Goal: Task Accomplishment & Management: Use online tool/utility

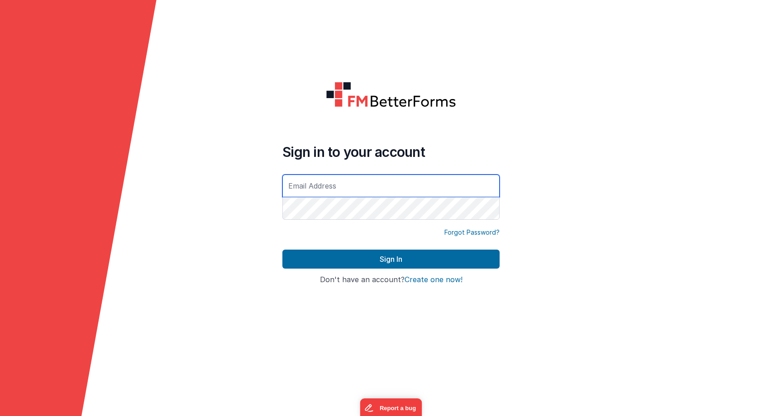
type input "[PERSON_NAME][EMAIL_ADDRESS][DOMAIN_NAME]"
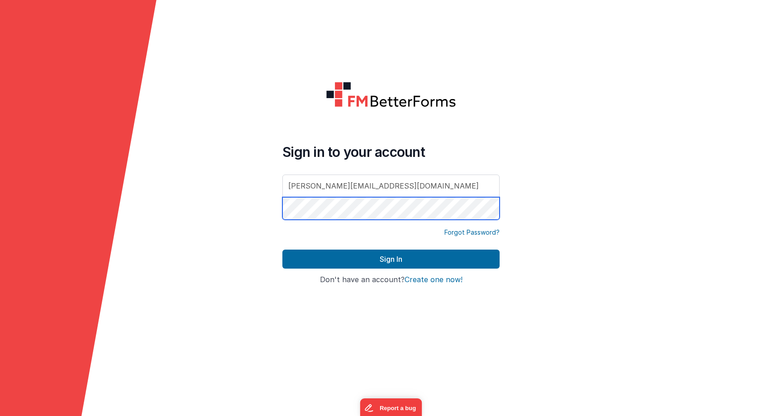
click at [391, 259] on button "Sign In" at bounding box center [390, 259] width 217 height 19
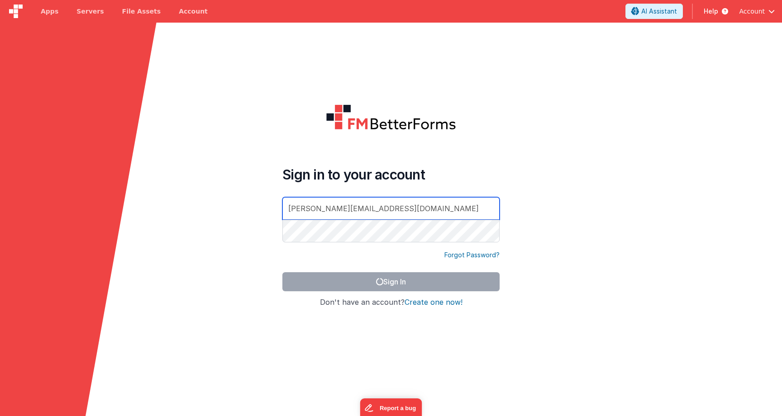
click at [363, 211] on input "[PERSON_NAME][EMAIL_ADDRESS][DOMAIN_NAME]" at bounding box center [390, 208] width 217 height 23
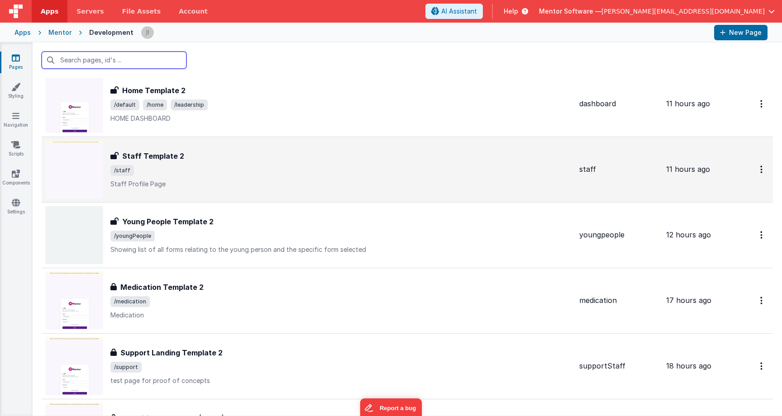
scroll to position [33, 0]
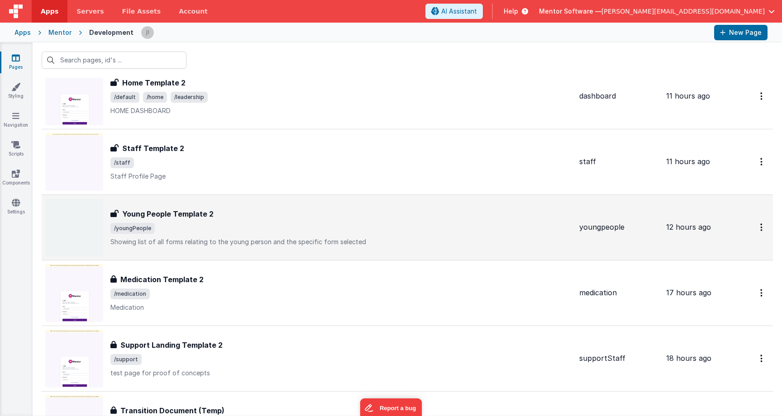
click at [324, 234] on div "Young People Template 2 Young People Template 2 /youngPeople Showing list of al…" at bounding box center [340, 228] width 461 height 38
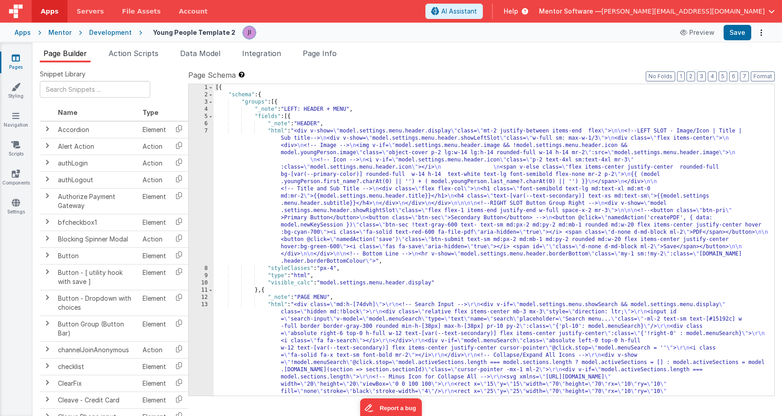
click at [69, 48] on li "Page Builder" at bounding box center [65, 55] width 51 height 14
click at [16, 53] on div "Pages Styling Navigation Scripts Components Settings" at bounding box center [16, 230] width 33 height 374
click at [17, 60] on icon at bounding box center [16, 57] width 8 height 9
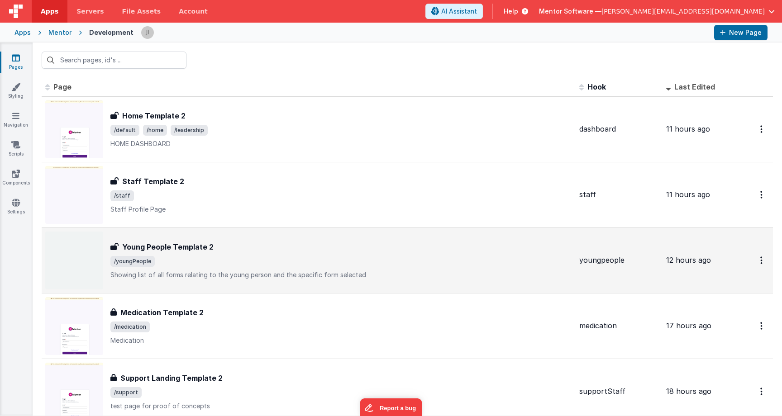
click at [211, 258] on span "/youngPeople" at bounding box center [340, 261] width 461 height 11
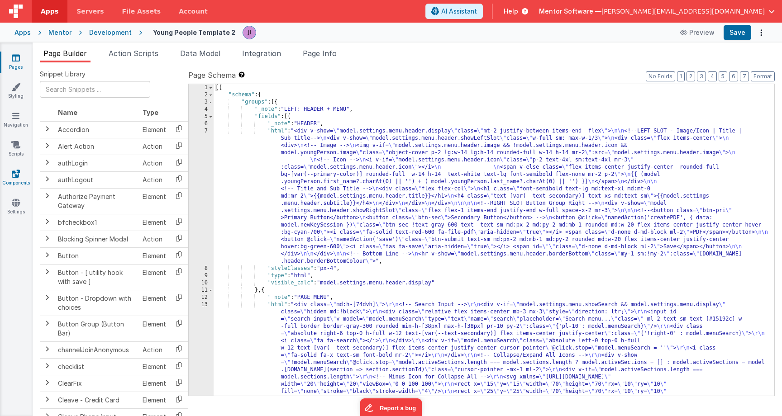
click at [18, 175] on icon at bounding box center [16, 173] width 8 height 9
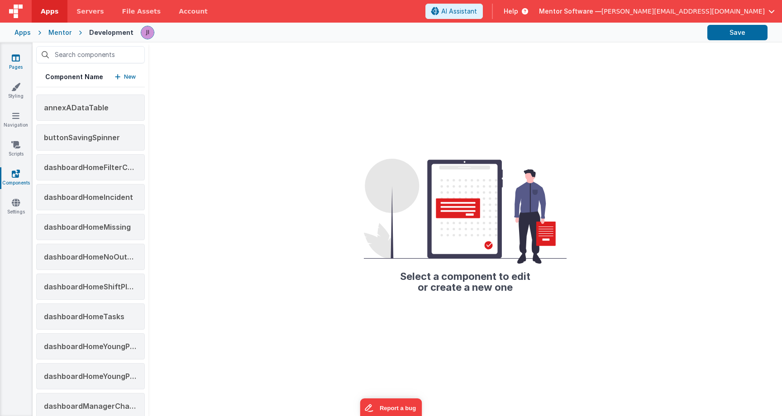
click at [20, 60] on link "Pages" at bounding box center [16, 62] width 33 height 18
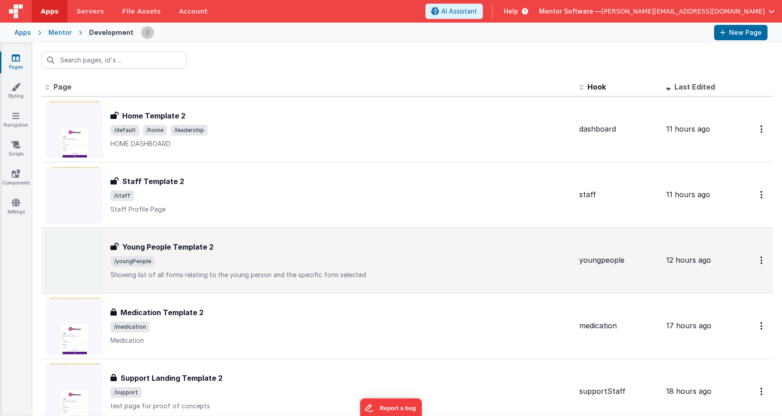
click at [213, 256] on span "/youngPeople" at bounding box center [340, 261] width 461 height 11
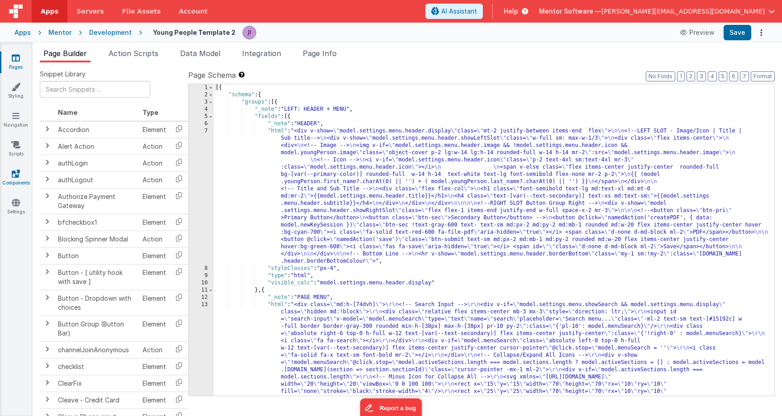
click at [18, 175] on icon at bounding box center [16, 173] width 8 height 9
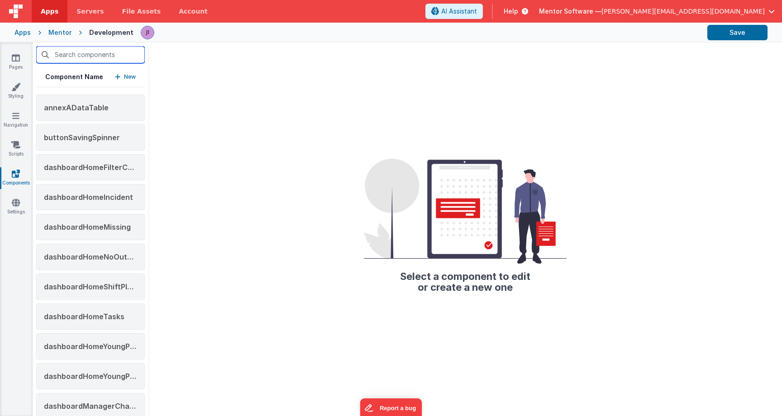
click at [117, 58] on input "text" at bounding box center [90, 54] width 109 height 17
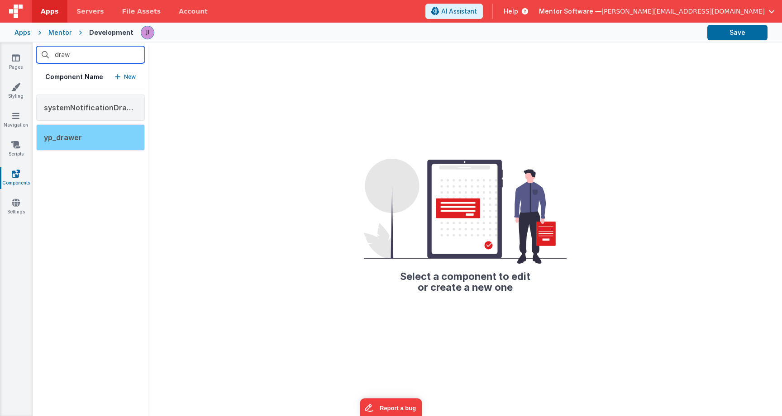
type input "draw"
click at [92, 135] on div "yp_drawer" at bounding box center [90, 137] width 109 height 26
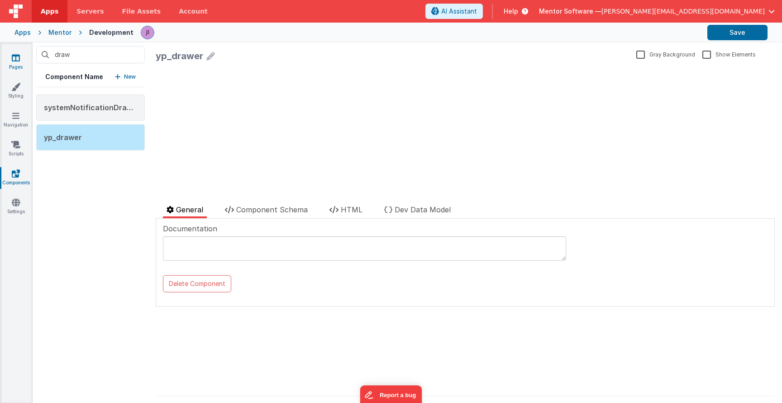
click at [14, 60] on icon at bounding box center [16, 57] width 8 height 9
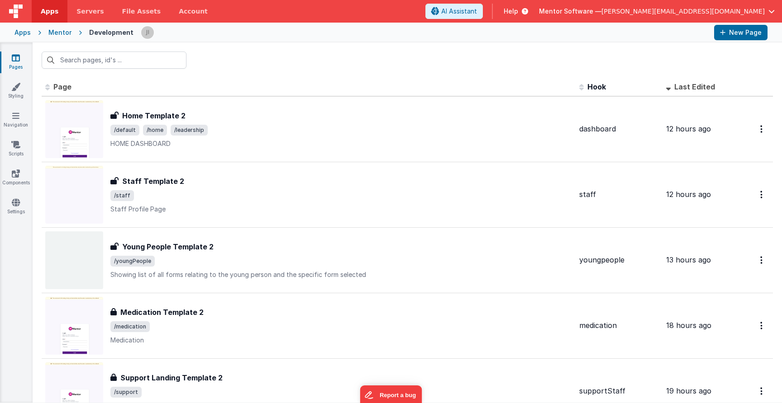
click at [528, 12] on icon at bounding box center [523, 11] width 10 height 9
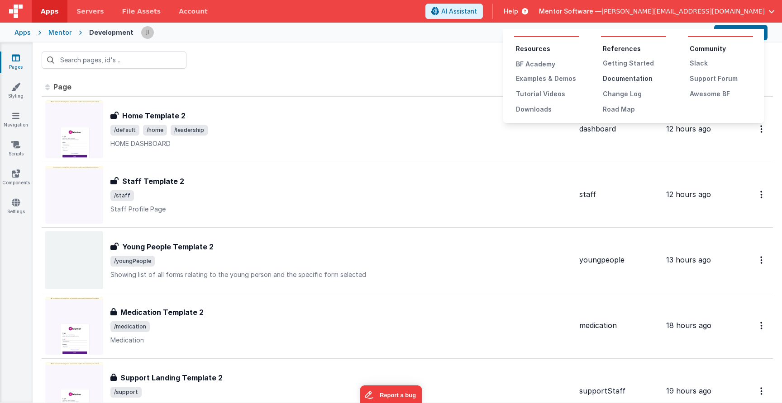
click at [618, 80] on div "Documentation" at bounding box center [633, 78] width 63 height 9
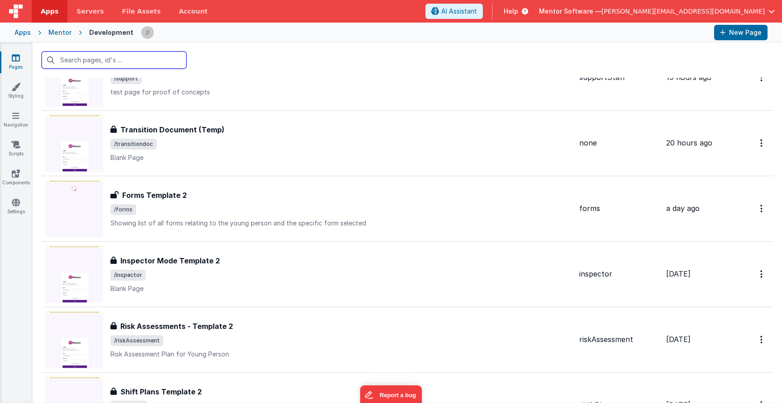
scroll to position [323, 0]
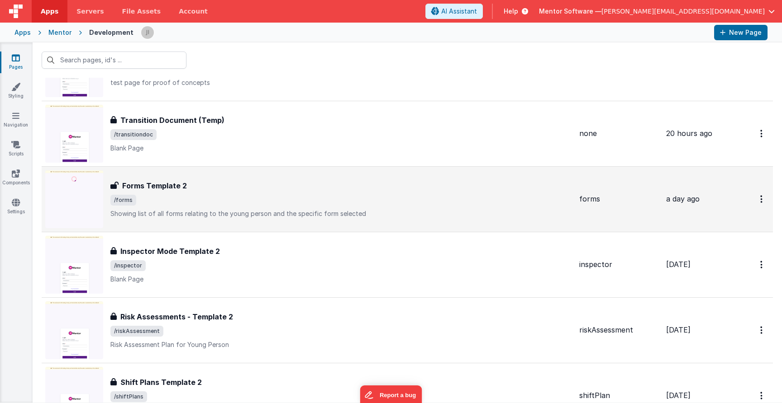
click at [219, 215] on p "Showing list of all forms relating to the young person and the specific form se…" at bounding box center [340, 213] width 461 height 9
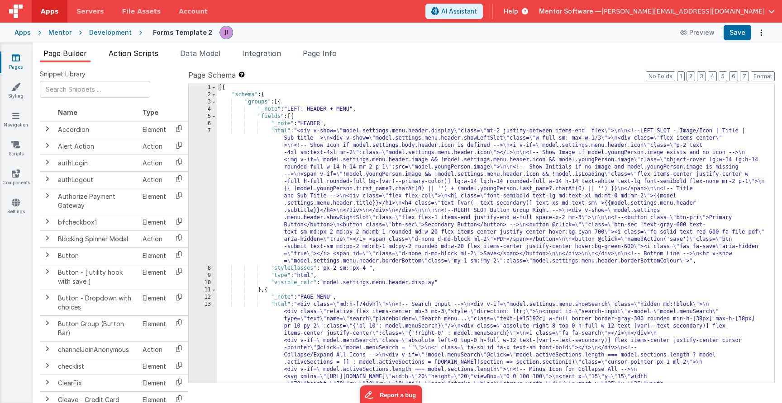
click at [145, 53] on span "Action Scripts" at bounding box center [134, 53] width 50 height 9
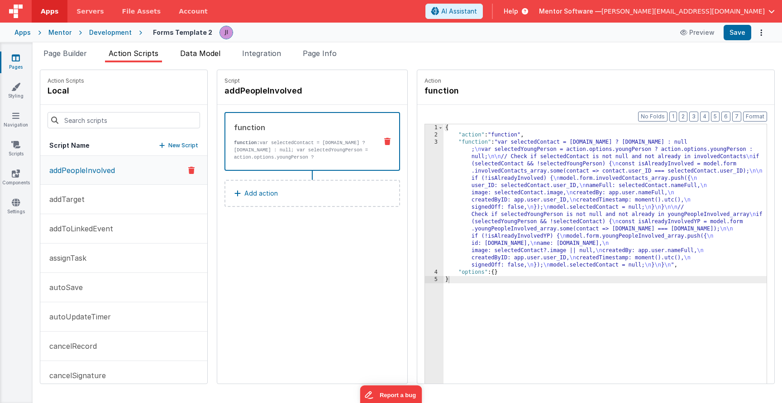
click at [210, 53] on span "Data Model" at bounding box center [200, 53] width 40 height 9
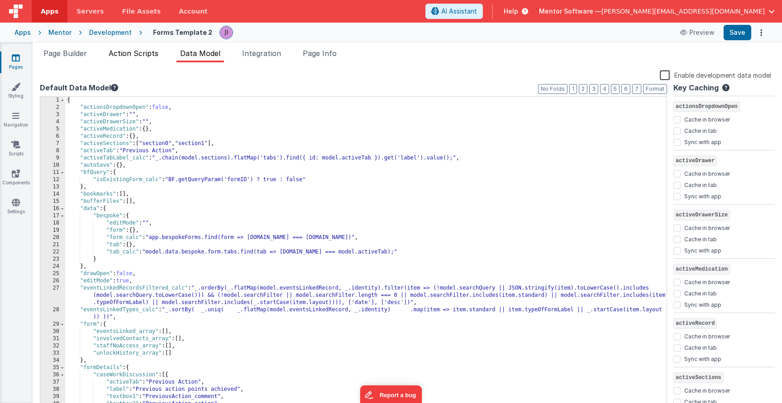
click at [132, 60] on li "Action Scripts" at bounding box center [133, 55] width 57 height 14
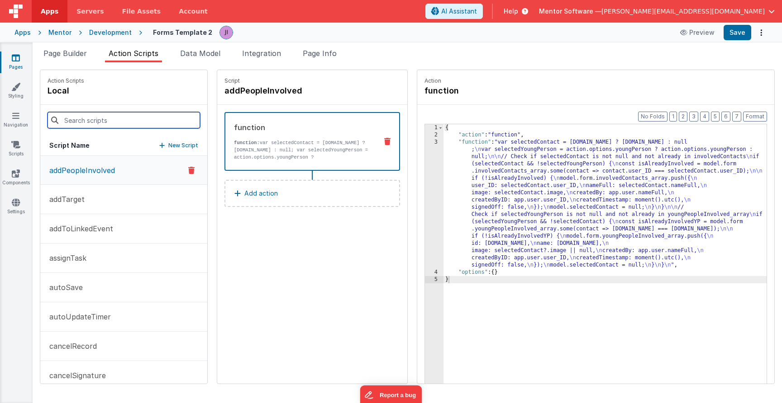
click at [116, 123] on input at bounding box center [123, 120] width 152 height 16
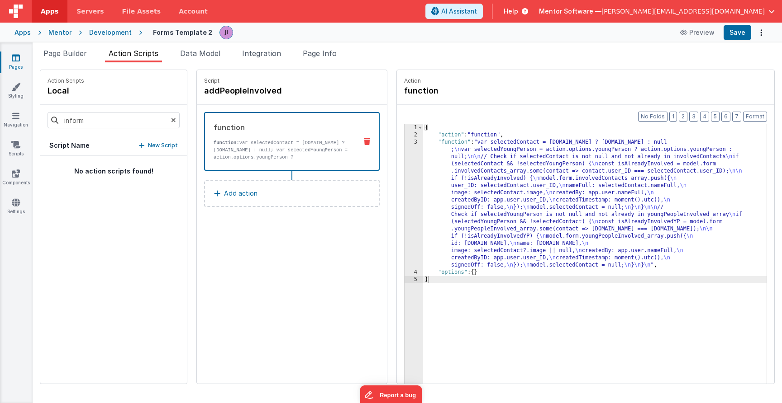
drag, startPoint x: 99, startPoint y: 148, endPoint x: 93, endPoint y: 161, distance: 14.8
click at [93, 161] on div "No action scripts found!" at bounding box center [113, 270] width 147 height 228
click at [98, 124] on input "inform" at bounding box center [113, 120] width 132 height 16
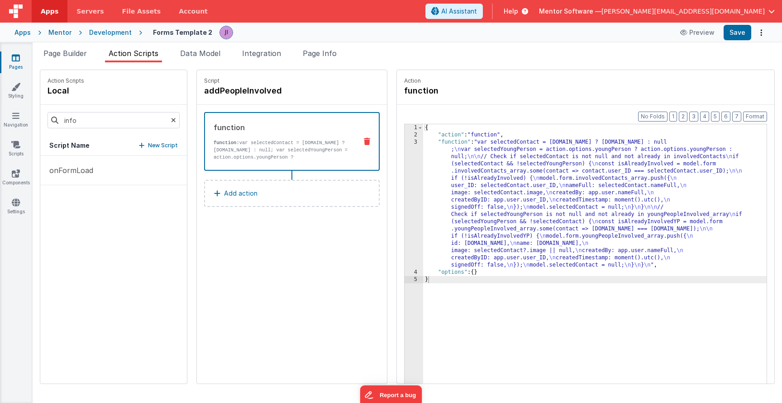
drag, startPoint x: 98, startPoint y: 124, endPoint x: 94, endPoint y: 165, distance: 40.9
click at [95, 165] on div "onFormLoad" at bounding box center [113, 270] width 147 height 228
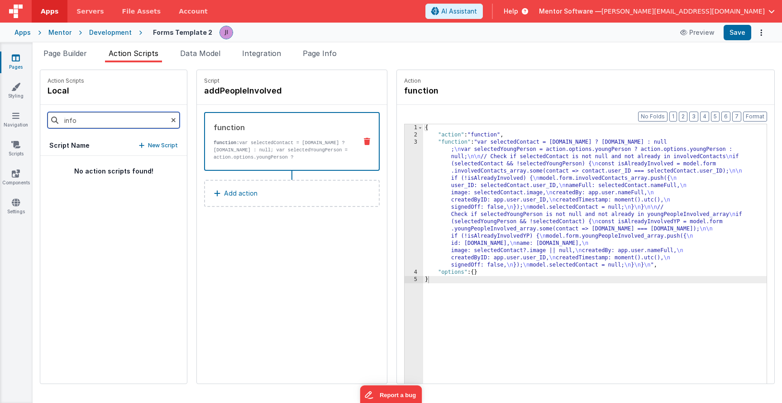
click at [101, 123] on input "info" at bounding box center [113, 120] width 132 height 16
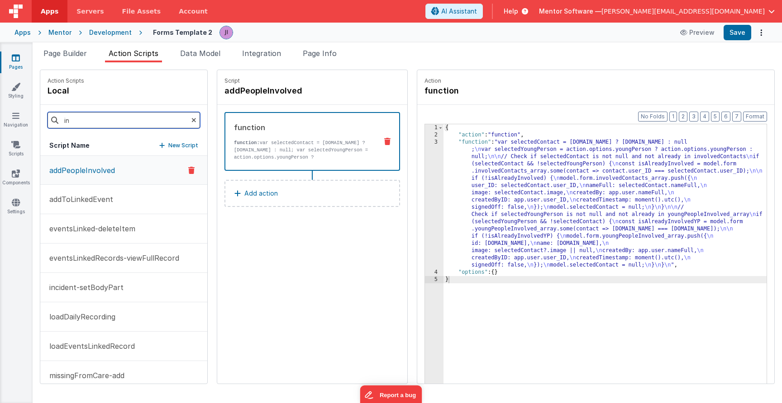
type input "i"
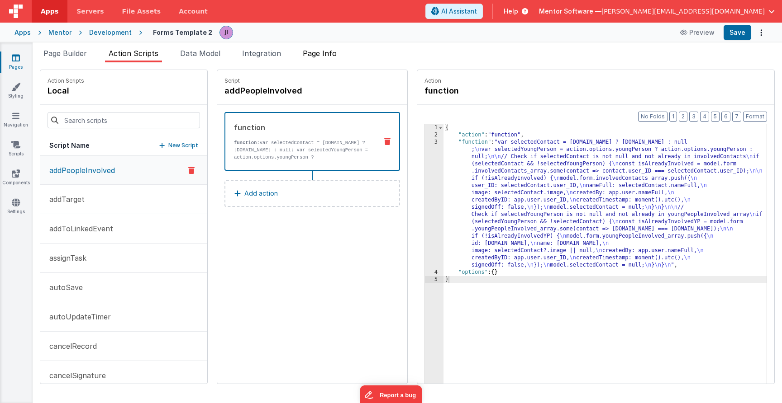
click at [332, 50] on span "Page Info" at bounding box center [320, 53] width 34 height 9
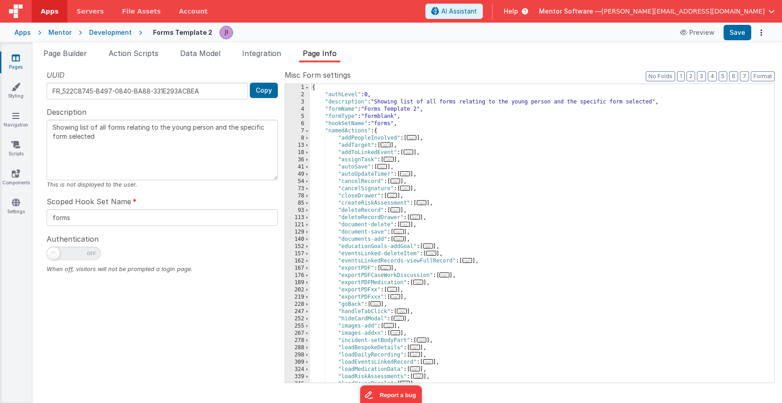
click at [71, 252] on span at bounding box center [74, 254] width 54 height 14
click at [54, 252] on input "checkbox" at bounding box center [50, 252] width 7 height 7
checkbox input "true"
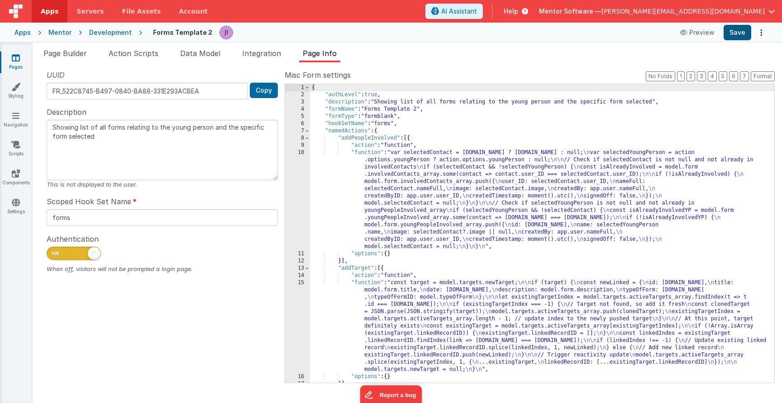
click at [732, 27] on button "Save" at bounding box center [737, 32] width 28 height 15
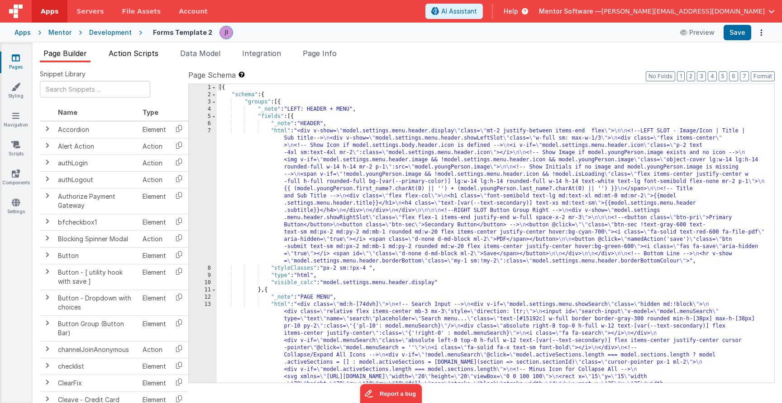
click at [139, 53] on span "Action Scripts" at bounding box center [134, 53] width 50 height 9
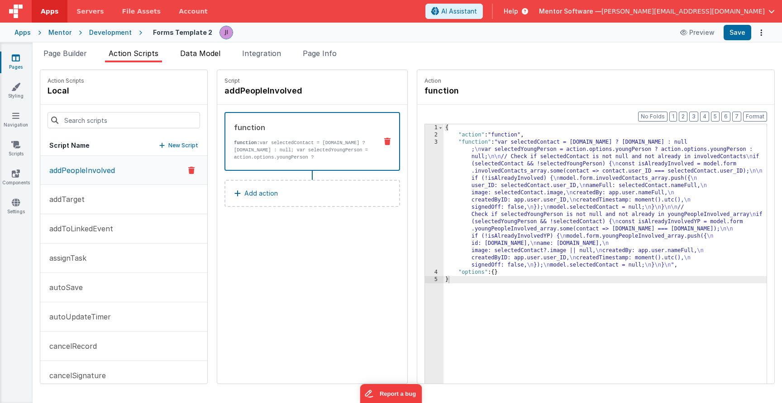
click at [206, 57] on span "Data Model" at bounding box center [200, 53] width 40 height 9
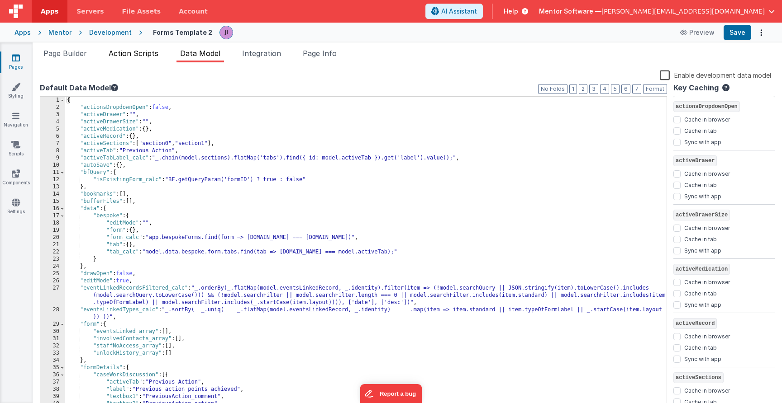
click at [140, 57] on span "Action Scripts" at bounding box center [134, 53] width 50 height 9
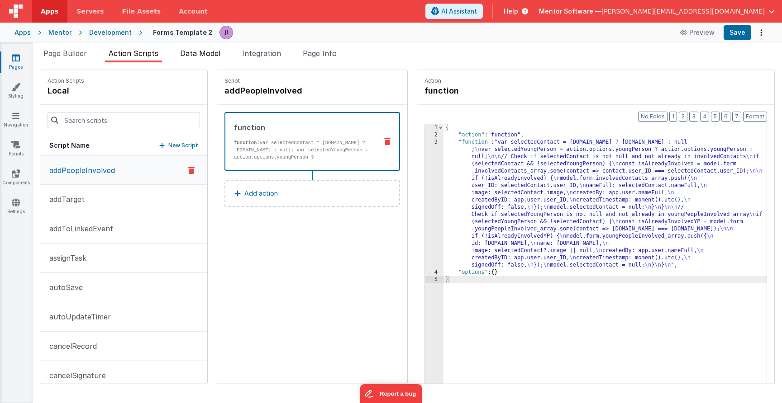
click at [203, 55] on span "Data Model" at bounding box center [200, 53] width 40 height 9
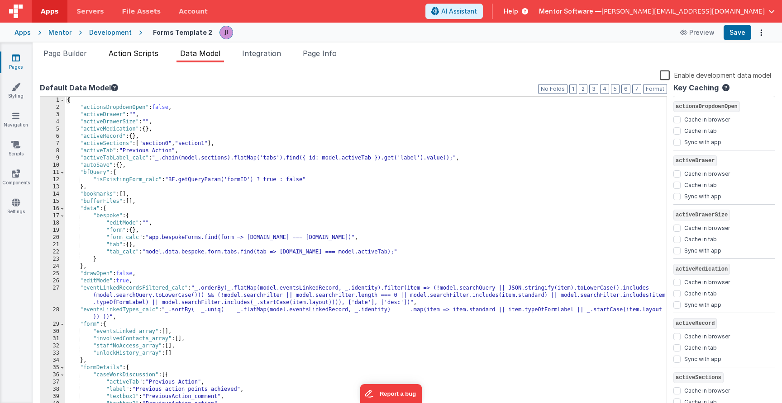
click at [133, 59] on li "Action Scripts" at bounding box center [133, 55] width 57 height 14
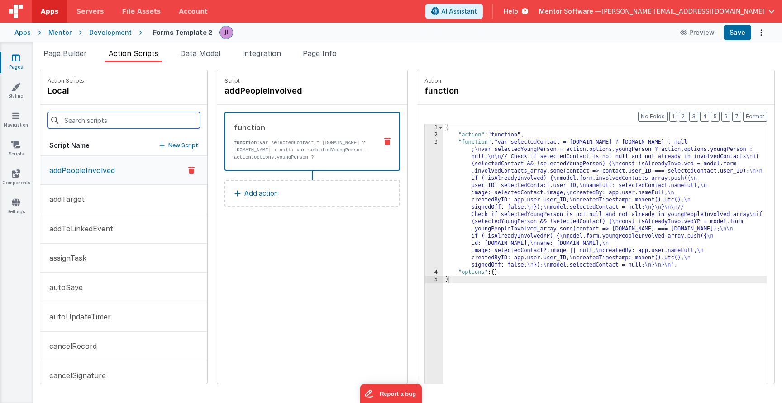
click at [108, 122] on input at bounding box center [123, 120] width 152 height 16
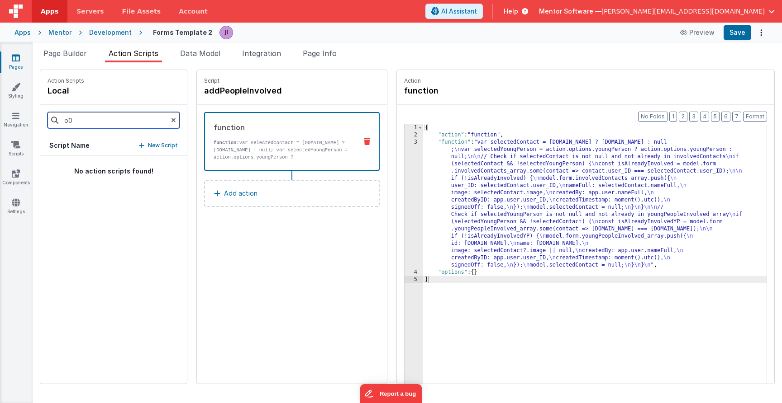
type input "o"
drag, startPoint x: 108, startPoint y: 122, endPoint x: 70, endPoint y: 179, distance: 68.5
click at [66, 188] on div "No action scripts found!" at bounding box center [113, 270] width 147 height 228
click at [118, 126] on input "infer" at bounding box center [113, 120] width 132 height 16
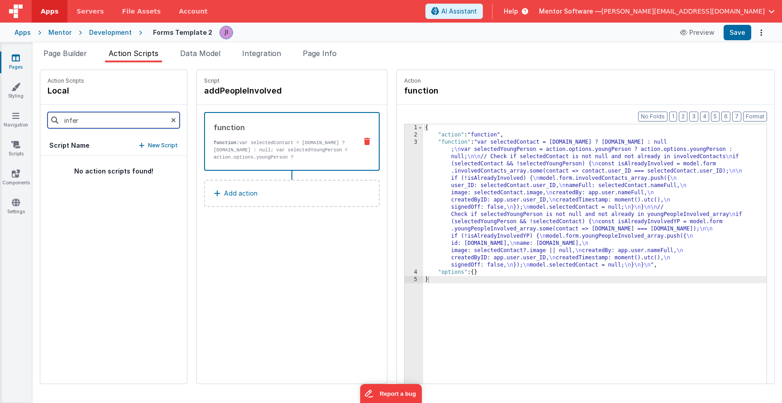
click at [118, 126] on input "infer" at bounding box center [113, 120] width 132 height 16
drag, startPoint x: 107, startPoint y: 161, endPoint x: 99, endPoint y: 176, distance: 17.4
click at [99, 176] on div "No action scripts found!" at bounding box center [113, 270] width 147 height 228
click at [135, 130] on div "info" at bounding box center [113, 120] width 147 height 31
click at [135, 121] on input "info" at bounding box center [113, 120] width 132 height 16
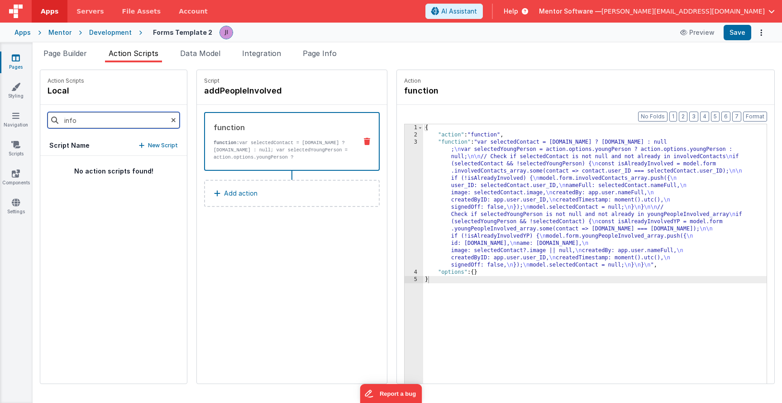
click at [135, 121] on input "info" at bounding box center [113, 120] width 132 height 16
type input "n"
drag, startPoint x: 105, startPoint y: 152, endPoint x: 97, endPoint y: 166, distance: 16.4
click at [97, 166] on div "No action scripts found!" at bounding box center [113, 270] width 147 height 228
click at [113, 121] on input "one" at bounding box center [113, 120] width 132 height 16
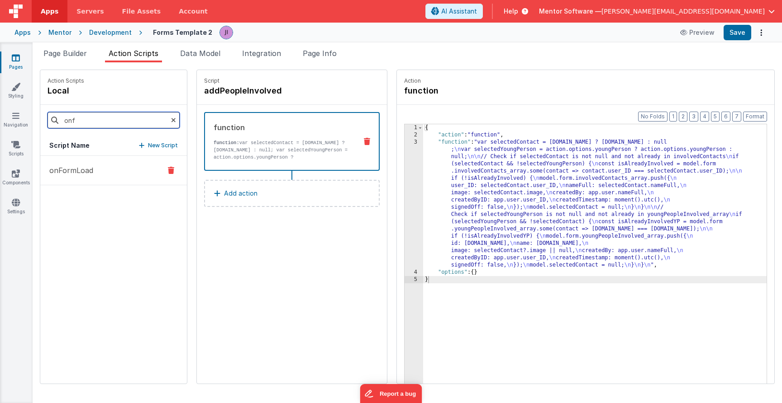
type input "onf"
click at [72, 176] on button "onFormLoad" at bounding box center [113, 170] width 147 height 29
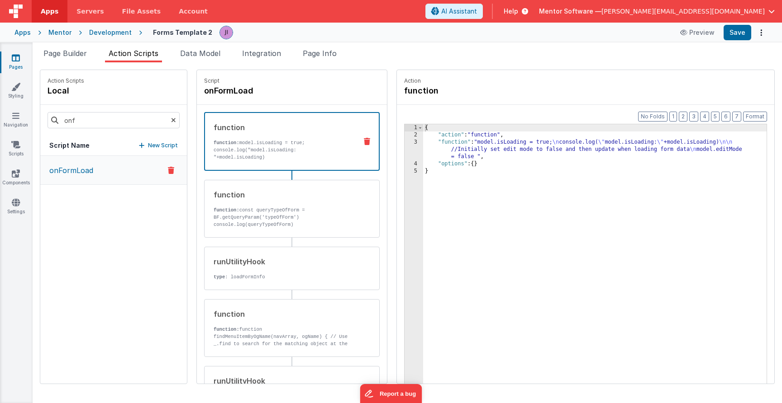
click at [450, 150] on div "{ "action" : "function" , "function" : "model.isLoading = true; \n console.log(…" at bounding box center [594, 275] width 343 height 302
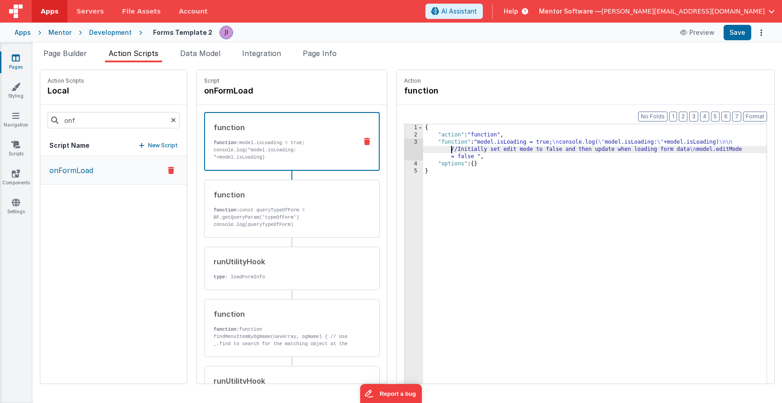
click at [419, 148] on div "3" at bounding box center [413, 150] width 19 height 22
click at [410, 147] on div "3" at bounding box center [413, 150] width 19 height 22
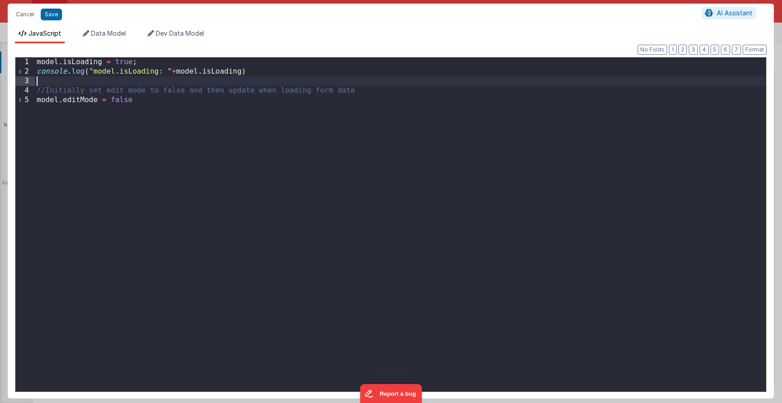
click at [370, 78] on div "model . isLoading = true ; console . log ( "model.isLoading: " + model . isLoad…" at bounding box center [400, 234] width 731 height 354
click at [318, 106] on div "model . isLoading = true ; console . log ( "model.isLoading: " + model . isLoad…" at bounding box center [400, 234] width 731 height 354
paste textarea
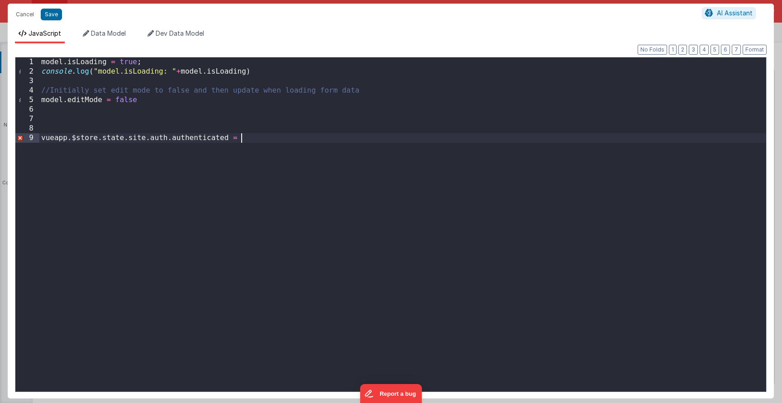
click at [42, 135] on div "model . isLoading = true ; console . log ( "model.isLoading: " + model . isLoad…" at bounding box center [402, 234] width 726 height 354
click at [288, 137] on div "model . isLoading = true ; console . log ( "model.isLoading: " + model . isLoad…" at bounding box center [402, 234] width 726 height 354
click at [93, 141] on div "model . isLoading = true ; console . log ( "model.isLoading: " + model . isLoad…" at bounding box center [402, 234] width 726 height 354
click at [99, 141] on div "model . isLoading = true ; console . log ( "model.isLoading: " + model . isLoad…" at bounding box center [402, 234] width 726 height 354
click at [51, 12] on button "Save" at bounding box center [51, 15] width 21 height 12
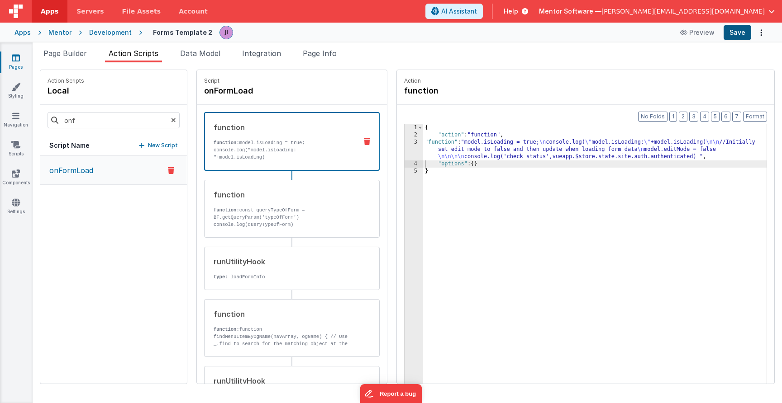
click at [733, 38] on button "Save" at bounding box center [737, 32] width 28 height 15
click at [497, 150] on div "{ "action" : "function" , "function" : "model.isLoading = true; \n console.log(…" at bounding box center [594, 275] width 343 height 302
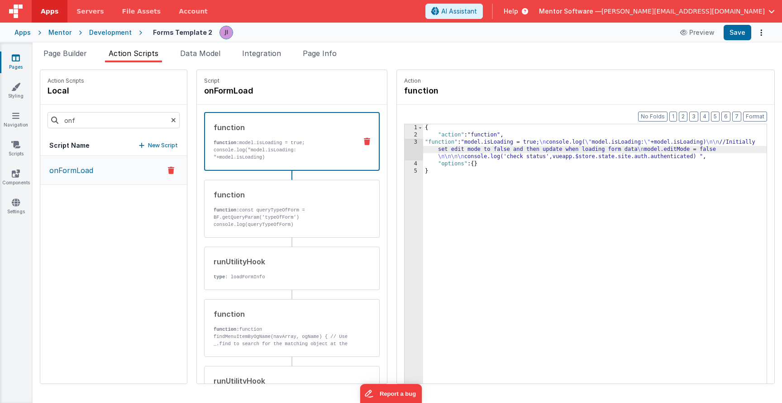
click at [411, 146] on div "3" at bounding box center [413, 150] width 19 height 22
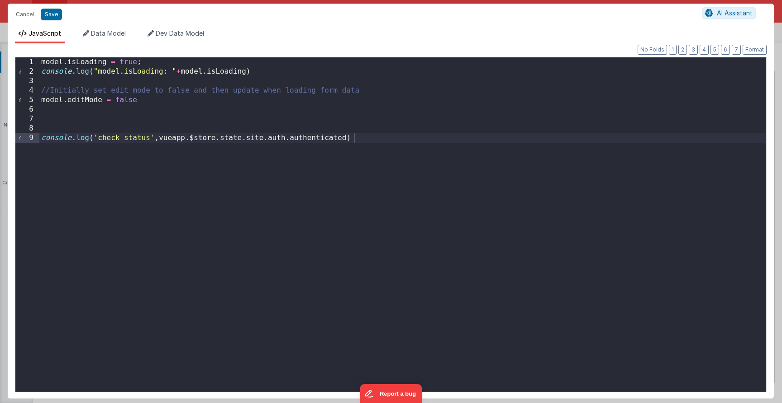
click at [62, 20] on div "Cancel Save" at bounding box center [356, 14] width 690 height 13
click at [56, 15] on button "Save" at bounding box center [51, 15] width 21 height 12
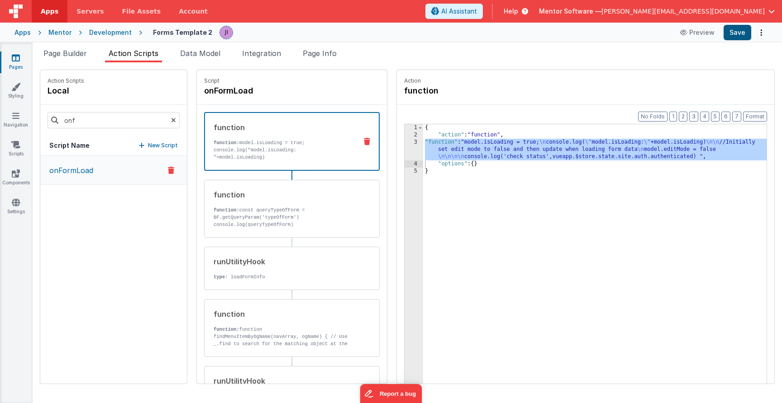
click at [742, 39] on button "Save" at bounding box center [737, 32] width 28 height 15
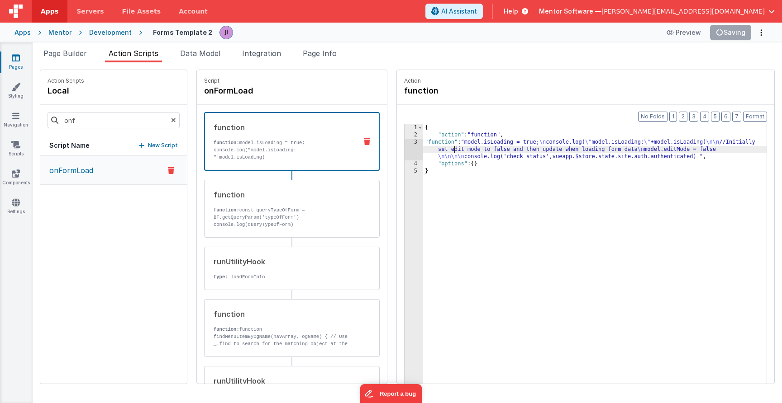
click at [455, 149] on div "{ "action" : "function" , "function" : "model.isLoading = true; \n console.log(…" at bounding box center [594, 275] width 343 height 302
click at [409, 144] on div "3" at bounding box center [413, 150] width 19 height 22
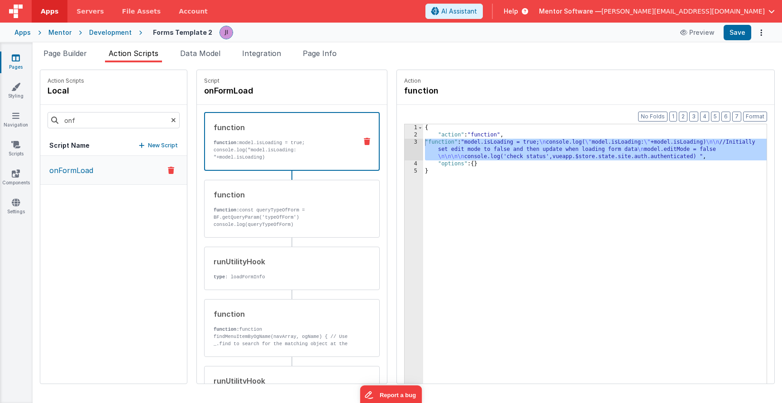
click at [486, 152] on div "{ "action" : "function" , "function" : "model.isLoading = true; \n console.log(…" at bounding box center [594, 275] width 343 height 302
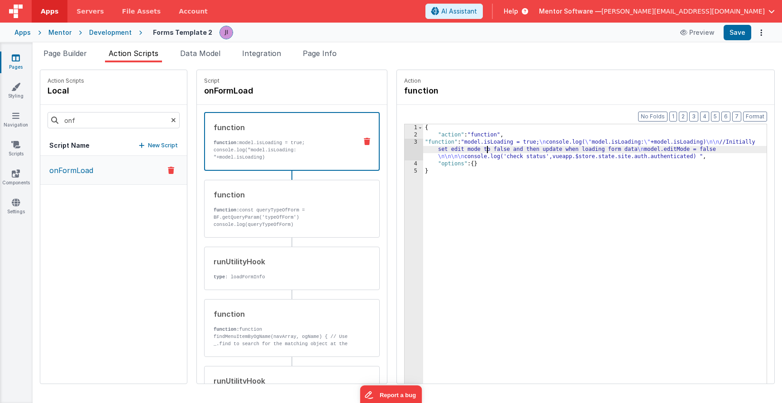
click at [416, 147] on div "3" at bounding box center [413, 150] width 19 height 22
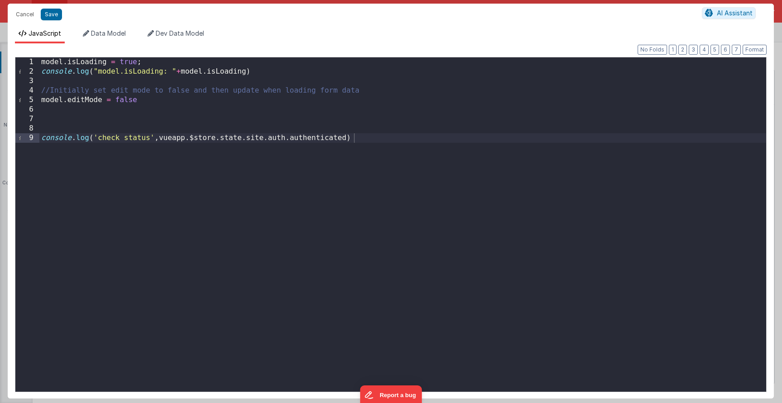
click at [318, 181] on div "model . isLoading = true ; console . log ( "model.isLoading: " + model . isLoad…" at bounding box center [402, 234] width 726 height 354
drag, startPoint x: 157, startPoint y: 137, endPoint x: 244, endPoint y: 140, distance: 86.4
click at [244, 140] on div "model . isLoading = true ; console . log ( "model.isLoading: " + model . isLoad…" at bounding box center [402, 234] width 726 height 354
click at [145, 156] on div "model . isLoading = true ; console . log ( "model.isLoading: " + model . isLoad…" at bounding box center [402, 234] width 726 height 354
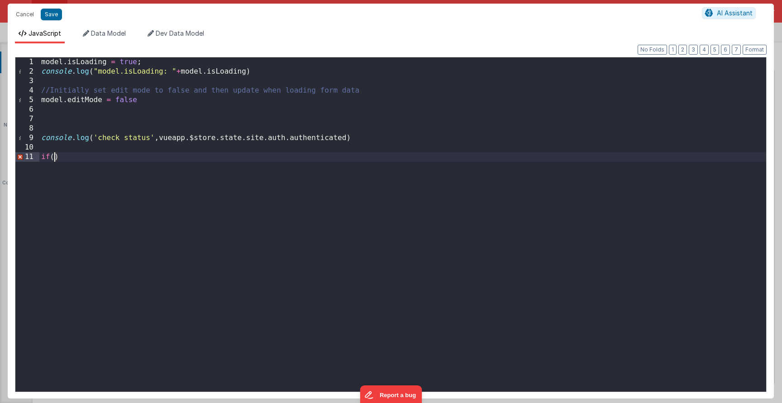
paste textarea
click at [242, 152] on div "model . isLoading = true ; console . log ( "model.isLoading: " + model . isLoad…" at bounding box center [402, 234] width 726 height 354
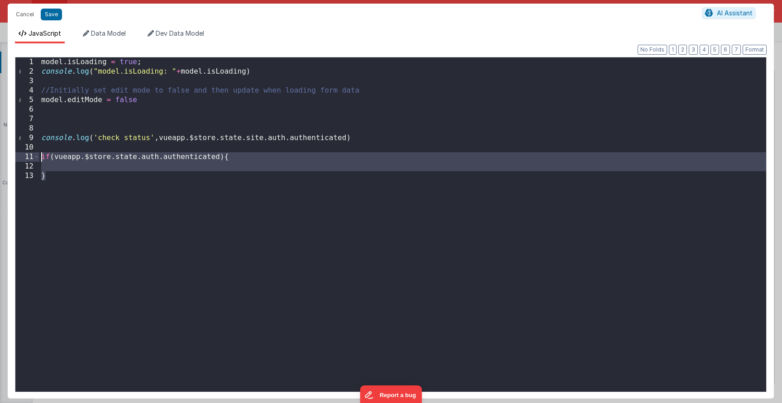
drag, startPoint x: 66, startPoint y: 178, endPoint x: 39, endPoint y: 154, distance: 36.2
click at [39, 154] on div "model . isLoading = true ; console . log ( "model.isLoading: " + model . isLoad…" at bounding box center [402, 234] width 726 height 354
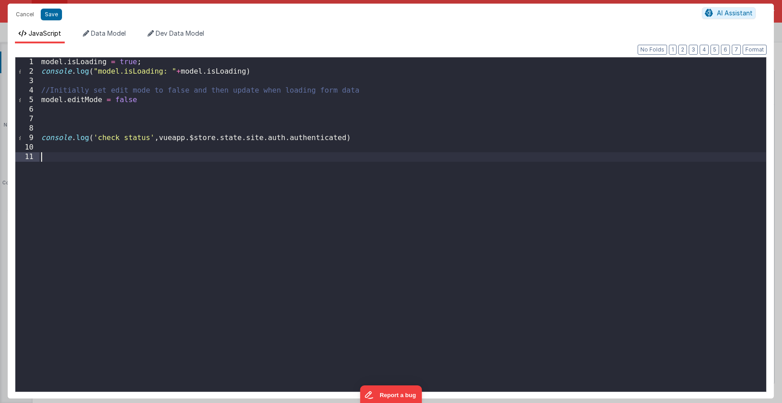
click at [40, 62] on div "model . isLoading = true ; console . log ( "model.isLoading: " + model . isLoad…" at bounding box center [402, 234] width 726 height 354
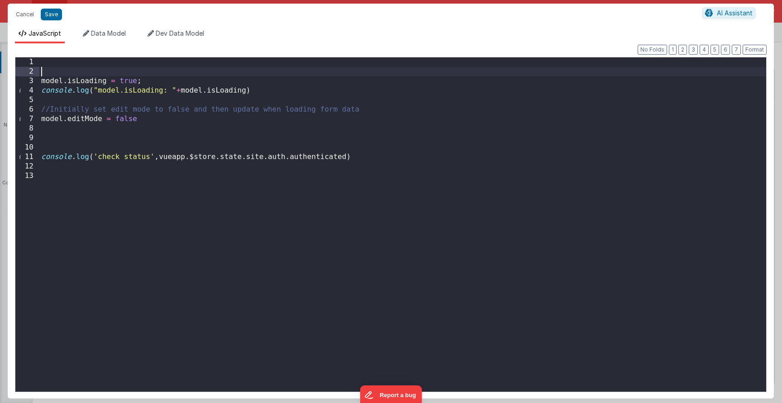
paste textarea
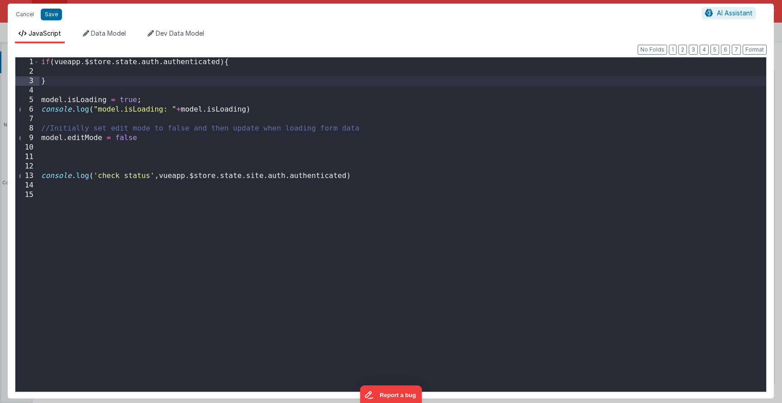
click at [65, 74] on div "if ( vueapp . $store . state . auth . authenticated ) { } model . isLoading = t…" at bounding box center [402, 234] width 726 height 354
click at [54, 61] on div "if ( vueapp . $store . state . auth . authenticated ) { } model . isLoading = t…" at bounding box center [402, 234] width 726 height 354
click at [247, 61] on div "if ( ! vueapp . $store . state . auth . authenticated ) { } model . isLoading =…" at bounding box center [402, 234] width 726 height 354
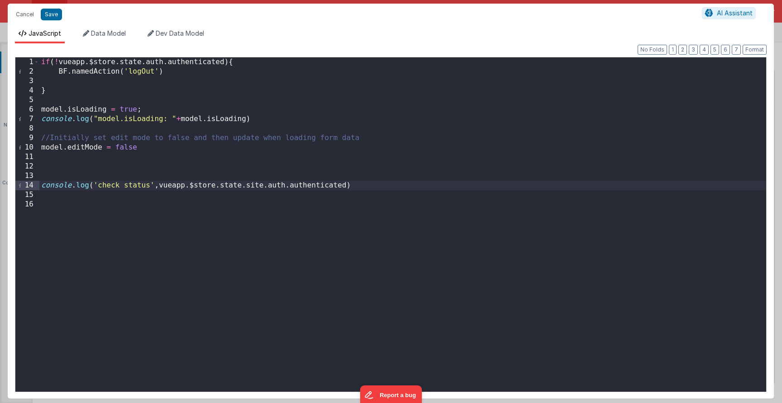
click at [344, 186] on div "if ( ! vueapp . $store . state . auth . authenticated ) { BF . namedAction ( 'l…" at bounding box center [402, 234] width 726 height 354
drag, startPoint x: 266, startPoint y: 186, endPoint x: 244, endPoint y: 188, distance: 22.2
click at [244, 188] on div "if ( ! vueapp . $store . state . auth . authenticated ) { BF . namedAction ( 'l…" at bounding box center [402, 234] width 726 height 354
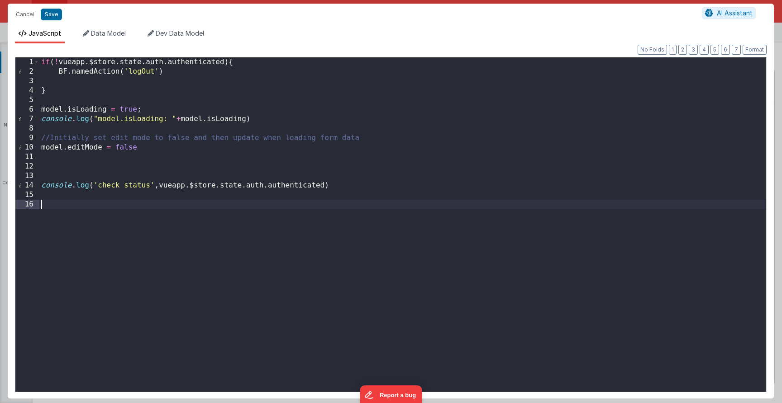
click at [247, 227] on div "if ( ! vueapp . $store . state . auth . authenticated ) { BF . namedAction ( 'l…" at bounding box center [402, 234] width 726 height 354
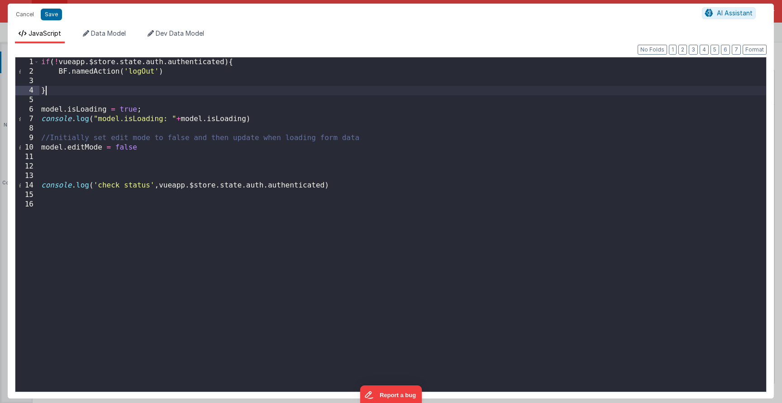
drag, startPoint x: 72, startPoint y: 89, endPoint x: 26, endPoint y: 48, distance: 61.5
click at [26, 48] on div "Format 7 6 5 4 3 2 1 No Folds 1 2 3 4 5 6 7 8 9 10 11 12 13 14 15 16 if ( ! vue…" at bounding box center [391, 221] width 766 height 356
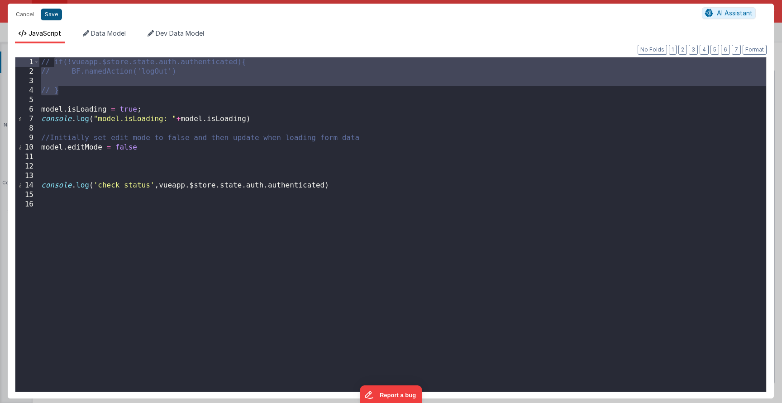
click at [47, 14] on button "Save" at bounding box center [51, 15] width 21 height 12
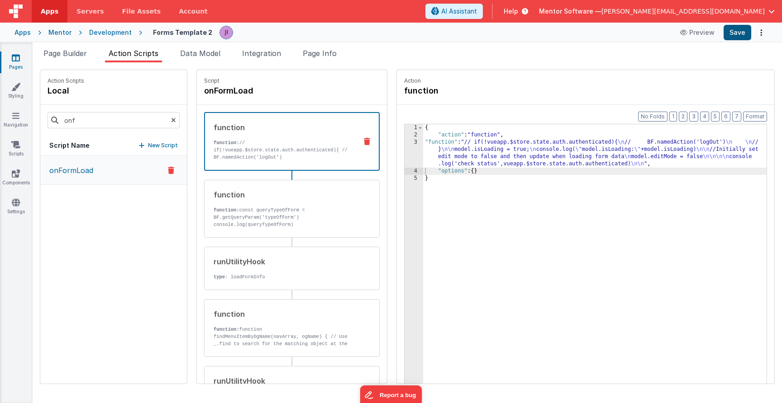
click at [726, 40] on button "Save" at bounding box center [737, 32] width 28 height 15
click at [463, 153] on div "{ "action" : "function" , "function" : "// if(!vueapp.$store.state.auth.authent…" at bounding box center [594, 275] width 343 height 302
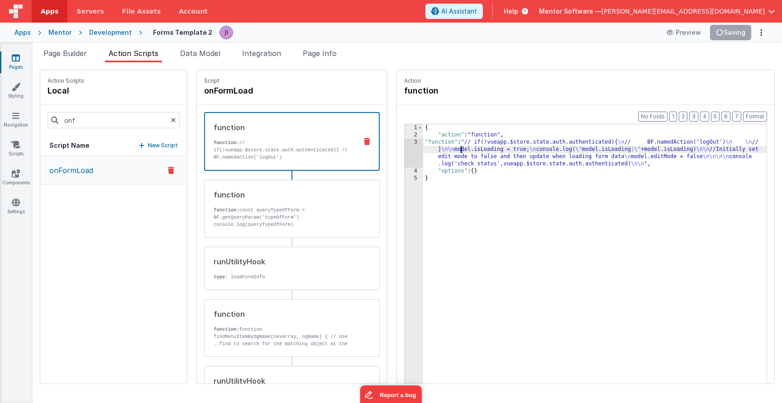
click at [400, 149] on div "Format 7 6 5 4 3 2 1 No Folds 1 2 3 4 5 { "action" : "function" , "function" : …" at bounding box center [585, 262] width 377 height 314
click at [421, 151] on div "3" at bounding box center [413, 153] width 19 height 29
click at [421, 147] on div "3" at bounding box center [413, 153] width 19 height 29
click at [412, 152] on div "3" at bounding box center [413, 153] width 19 height 29
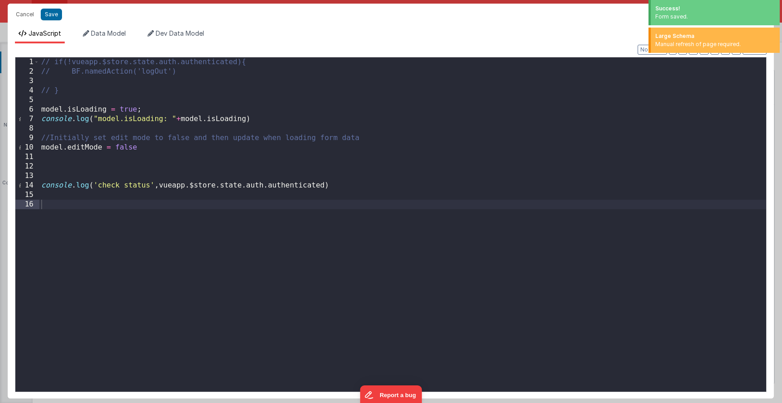
click at [493, 5] on div "Cancel Save AI Assistant" at bounding box center [391, 15] width 766 height 22
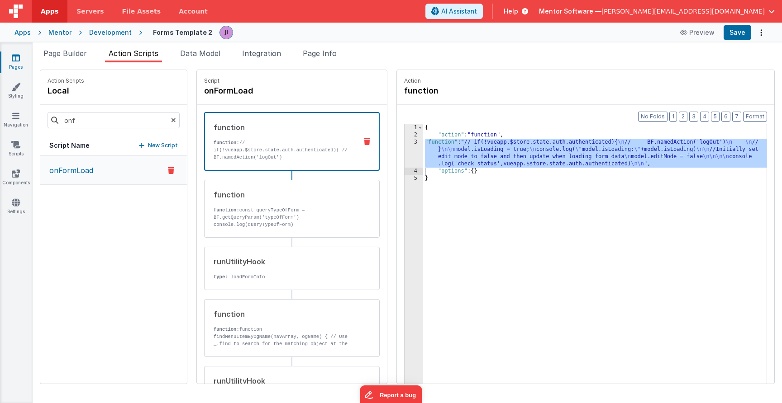
click at [438, 148] on div "{ "action" : "function" , "function" : "// if(!vueapp.$store.state.auth.authent…" at bounding box center [594, 275] width 343 height 302
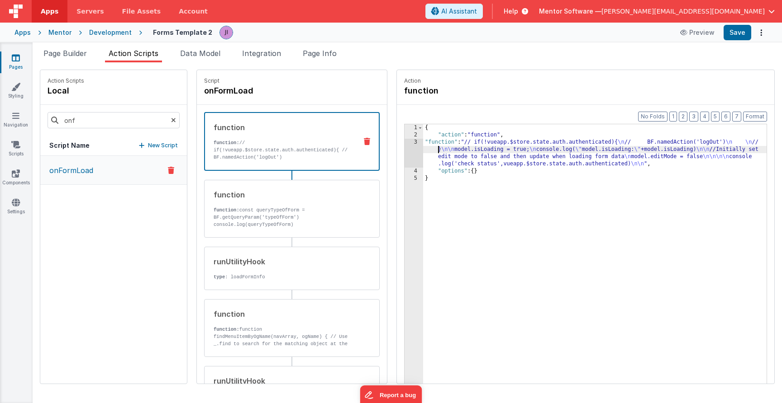
click at [425, 148] on div "{ "action" : "function" , "function" : "// if(!vueapp.$store.state.auth.authent…" at bounding box center [594, 275] width 343 height 302
click at [420, 148] on div "3" at bounding box center [413, 153] width 19 height 29
click at [417, 149] on div "3" at bounding box center [413, 153] width 19 height 29
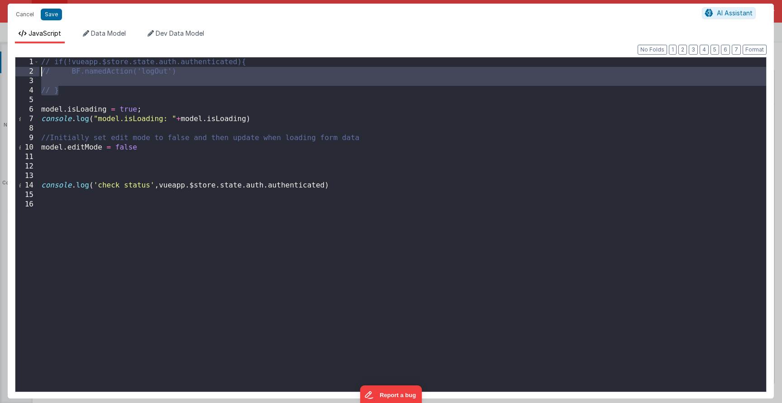
drag, startPoint x: 98, startPoint y: 86, endPoint x: 0, endPoint y: 36, distance: 109.8
click at [0, 36] on div "Cancel Save AI Assistant JavaScript Data Model Dev Data Model Format 7 6 5 4 3 …" at bounding box center [391, 201] width 782 height 403
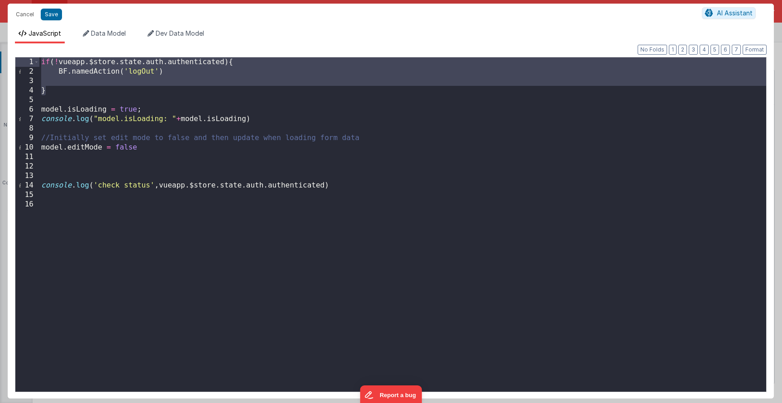
click at [148, 69] on div "if ( ! vueapp . $store . state . auth . authenticated ) { BF . namedAction ( 'l…" at bounding box center [402, 234] width 726 height 354
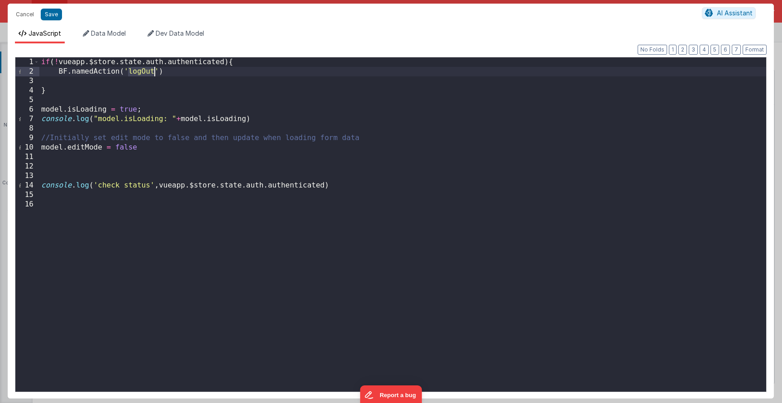
click at [62, 90] on div "if ( ! vueapp . $store . state . auth . authenticated ) { BF . namedAction ( 'l…" at bounding box center [402, 234] width 726 height 354
click at [172, 71] on div "if ( ! vueapp . $store . state . auth . authenticated ) { BF . namedAction ( 'l…" at bounding box center [402, 234] width 726 height 354
click at [147, 74] on div "if ( ! vueapp . $store . state . auth . authenticated ) { BF . namedAction ( 'l…" at bounding box center [402, 234] width 726 height 354
click at [92, 86] on div "if ( ! vueapp . $store . state . auth . authenticated ) { BF . namedAction ( 'L…" at bounding box center [402, 234] width 726 height 354
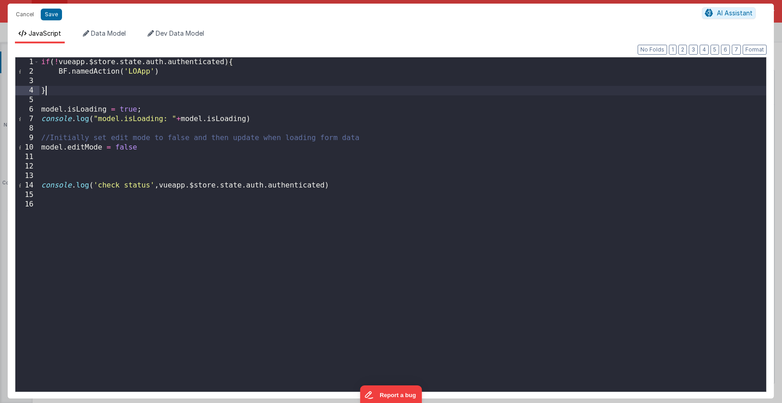
click at [92, 80] on div "if ( ! vueapp . $store . state . auth . authenticated ) { BF . namedAction ( 'L…" at bounding box center [402, 234] width 726 height 354
drag, startPoint x: 57, startPoint y: 80, endPoint x: 67, endPoint y: 80, distance: 10.9
click at [67, 80] on div "if ( ! vueapp . $store . state . auth . authenticated ) { BF . namedAction ( 'L…" at bounding box center [402, 234] width 726 height 354
click at [205, 258] on div "if ( ! vueapp . $store . state . auth . authenticated ) { BF . namedAction ( 'L…" at bounding box center [402, 234] width 726 height 354
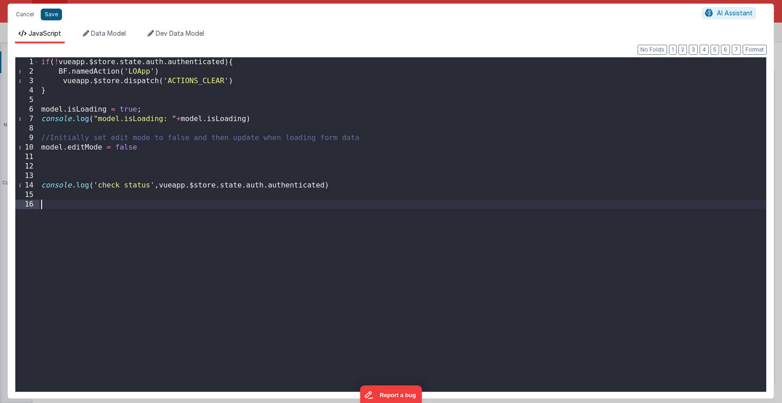
click at [48, 18] on button "Save" at bounding box center [51, 15] width 21 height 12
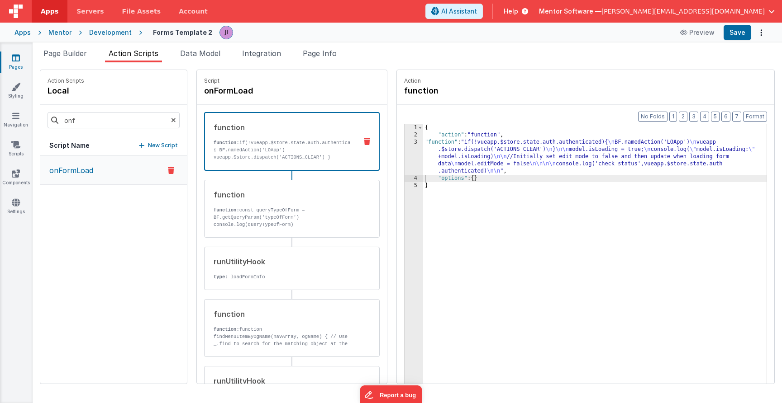
click at [724, 34] on div "Preview Save" at bounding box center [720, 32] width 93 height 15
click at [729, 34] on button "Save" at bounding box center [737, 32] width 28 height 15
click at [451, 169] on div "{ "action" : "function" , "function" : "if(!vueapp.$store.state.auth.authentica…" at bounding box center [594, 275] width 343 height 302
click at [411, 169] on div "3" at bounding box center [413, 157] width 19 height 36
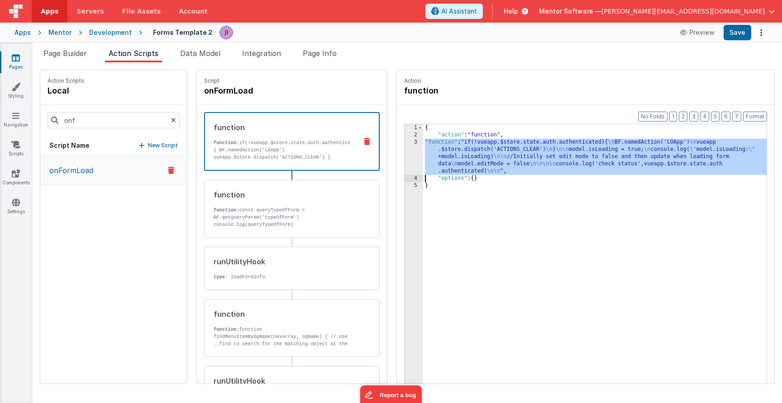
click at [423, 160] on div "3" at bounding box center [413, 157] width 19 height 36
click at [416, 156] on div "3" at bounding box center [413, 157] width 19 height 36
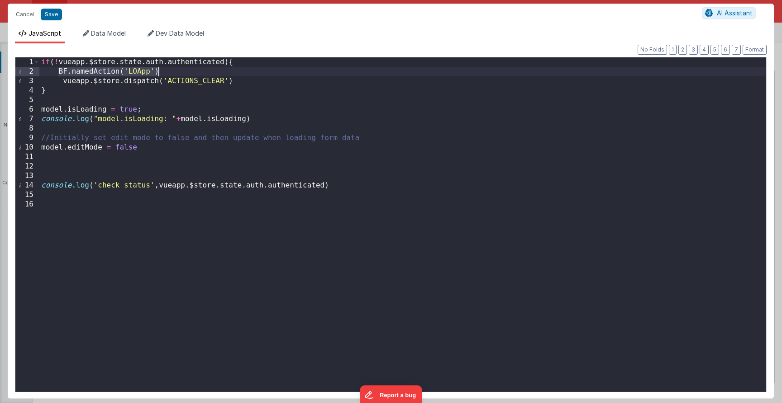
drag, startPoint x: 57, startPoint y: 73, endPoint x: 175, endPoint y: 73, distance: 118.1
click at [175, 73] on div "if ( ! vueapp . $store . state . auth . authenticated ) { BF . namedAction ( 'L…" at bounding box center [402, 234] width 726 height 354
click at [61, 82] on div "if ( ! vueapp . $store . state . auth . authenticated ) { BF . namedAction ( 'L…" at bounding box center [402, 234] width 726 height 354
drag, startPoint x: 162, startPoint y: 71, endPoint x: 59, endPoint y: 71, distance: 102.7
click at [59, 71] on div "if ( ! vueapp . $store . state . auth . authenticated ) { BF . namedAction ( 'L…" at bounding box center [402, 234] width 726 height 354
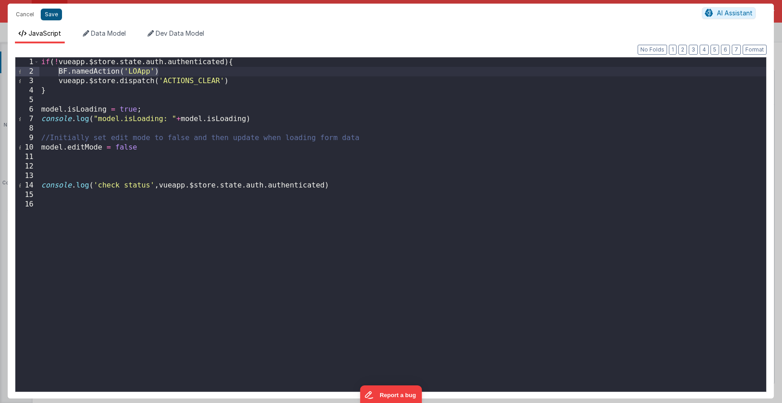
click at [51, 13] on button "Save" at bounding box center [51, 15] width 21 height 12
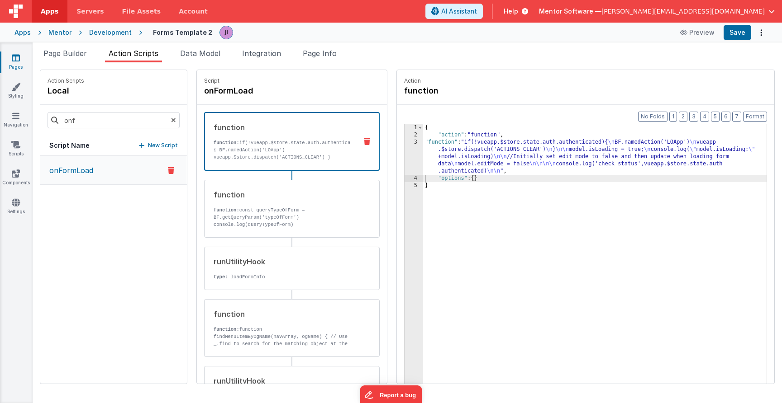
click at [335, 45] on div "Page Builder Action Scripts Data Model Integration Page Info Snippet Library Na…" at bounding box center [407, 223] width 749 height 361
click at [329, 47] on div "Page Builder Action Scripts Data Model Integration Page Info Snippet Library Na…" at bounding box center [407, 223] width 749 height 361
drag, startPoint x: 329, startPoint y: 56, endPoint x: 337, endPoint y: 62, distance: 9.0
click at [329, 56] on span "Page Info" at bounding box center [320, 53] width 34 height 9
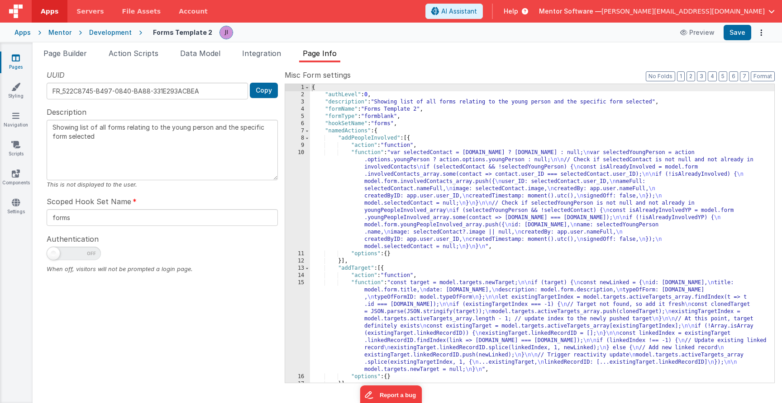
click at [458, 171] on div "{ "authLevel" : 0 , "description" : "Showing list of all forms relating to the …" at bounding box center [542, 240] width 464 height 313
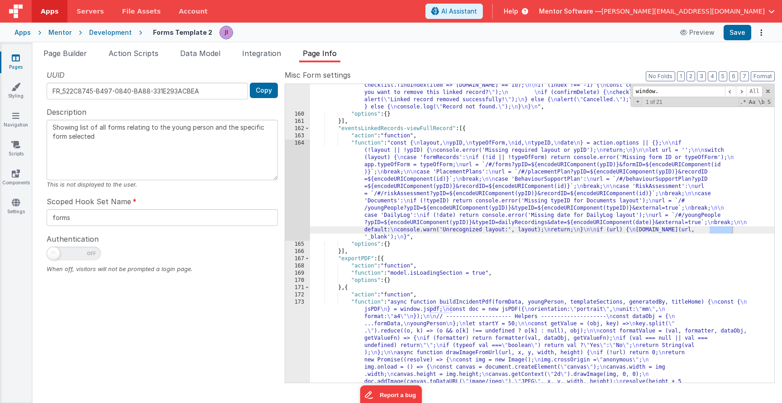
scroll to position [1660, 0]
type input "w"
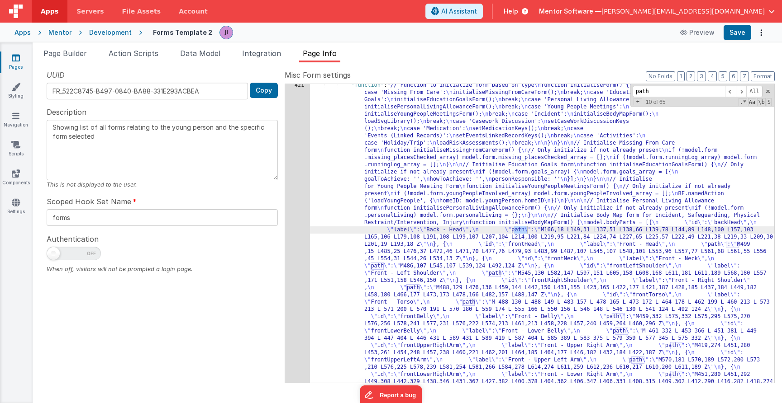
scroll to position [9446, 0]
type input "p"
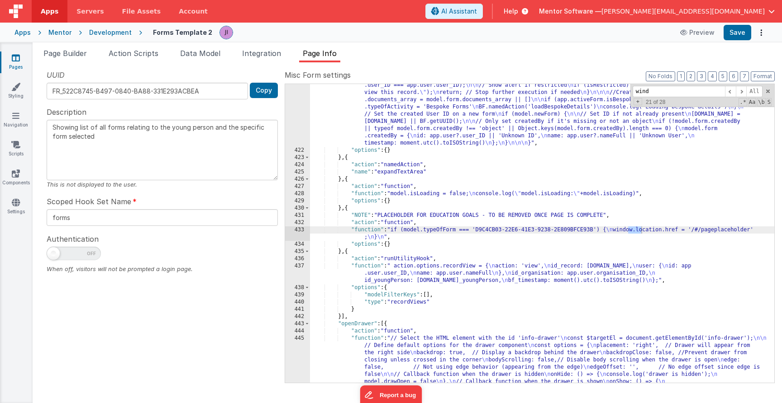
scroll to position [11205, 0]
type input "window"
drag, startPoint x: 628, startPoint y: 231, endPoint x: 770, endPoint y: 229, distance: 142.0
click at [770, 229] on div "421 422 423 424 425 426 427 428 429 430 431 432 433 434 435 436 437 438 439 440…" at bounding box center [530, 234] width 490 height 300
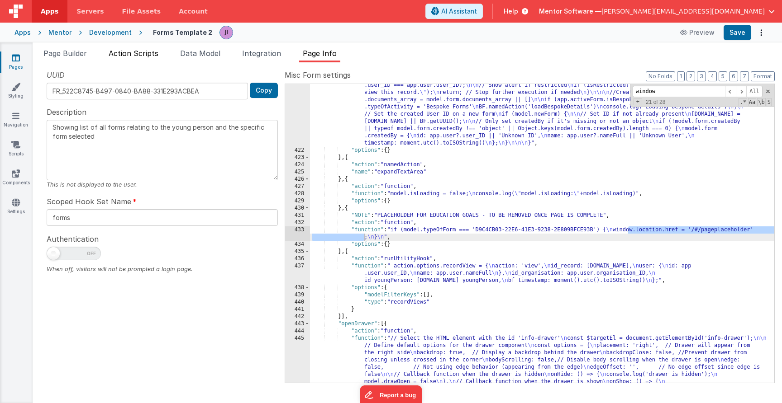
click at [122, 50] on span "Action Scripts" at bounding box center [134, 53] width 50 height 9
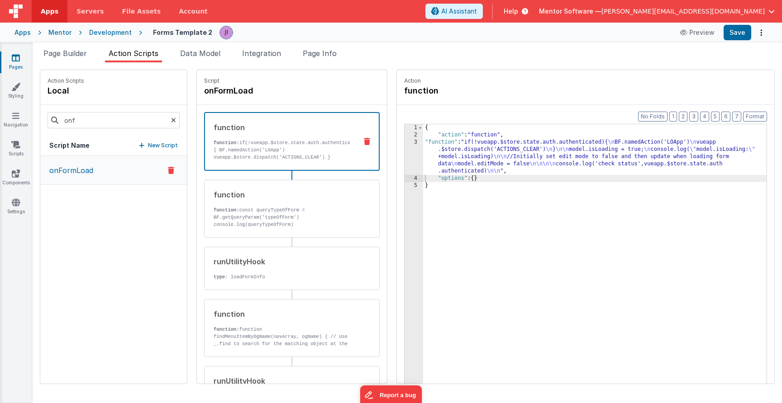
click at [492, 154] on div "{ "action" : "function" , "function" : "if(!vueapp.$store.state.auth.authentica…" at bounding box center [594, 275] width 343 height 302
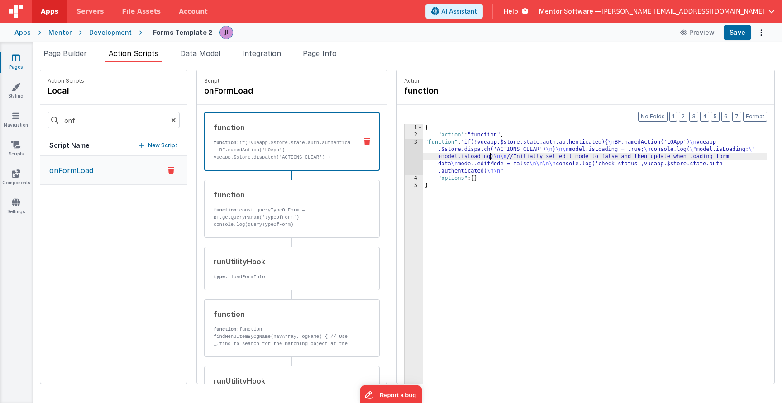
click at [406, 154] on div "3" at bounding box center [413, 157] width 19 height 36
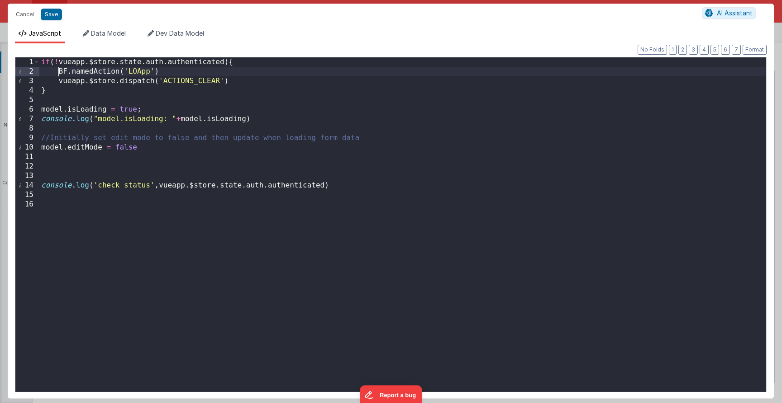
click at [59, 72] on div "if ( ! vueapp . $store . state . auth . authenticated ) { BF . namedAction ( 'L…" at bounding box center [402, 234] width 726 height 354
paste textarea
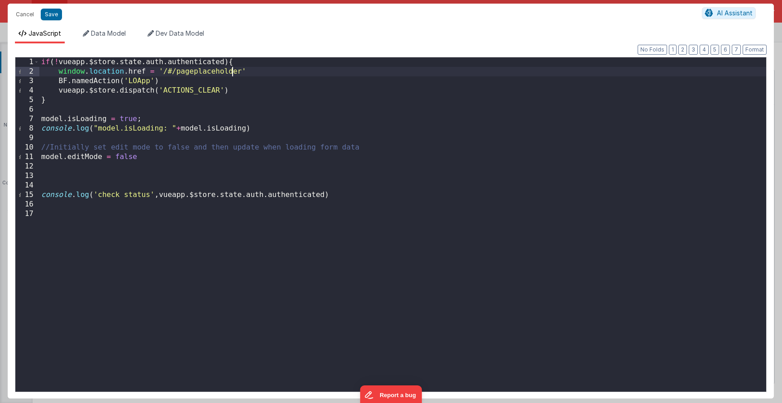
click at [231, 69] on div "if ( ! vueapp . $store . state . auth . authenticated ) { window . location . h…" at bounding box center [402, 234] width 726 height 354
click at [218, 76] on div "if ( ! vueapp . $store . state . auth . authenticated ) { window . location . h…" at bounding box center [402, 234] width 726 height 354
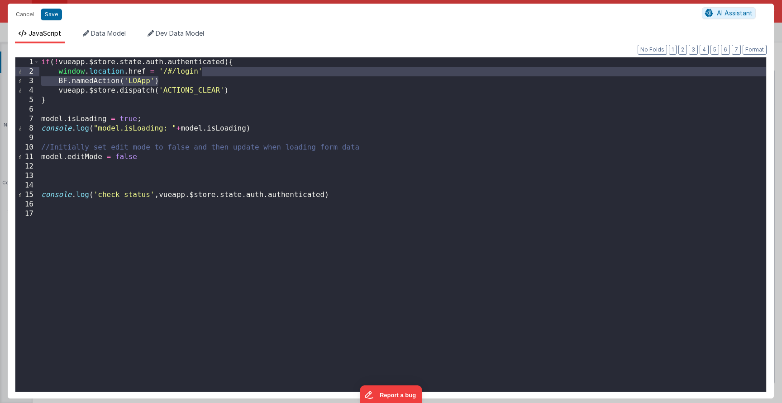
click at [62, 80] on div "if ( ! vueapp . $store . state . auth . authenticated ) { window . location . h…" at bounding box center [402, 234] width 726 height 354
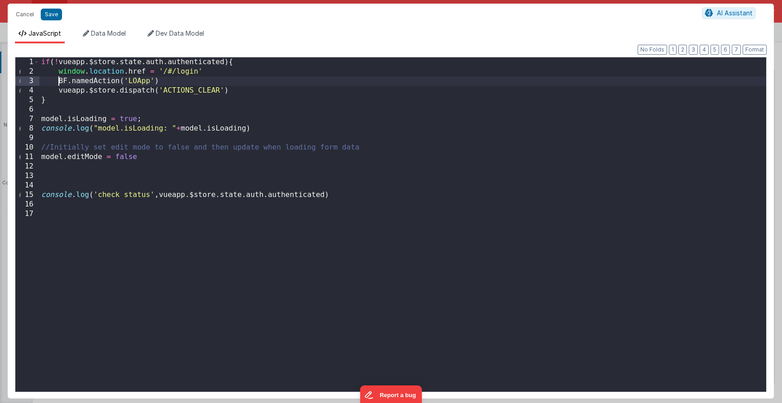
click at [58, 80] on div "if ( ! vueapp . $store . state . auth . authenticated ) { window . location . h…" at bounding box center [402, 234] width 726 height 354
click at [50, 16] on button "Save" at bounding box center [51, 15] width 21 height 12
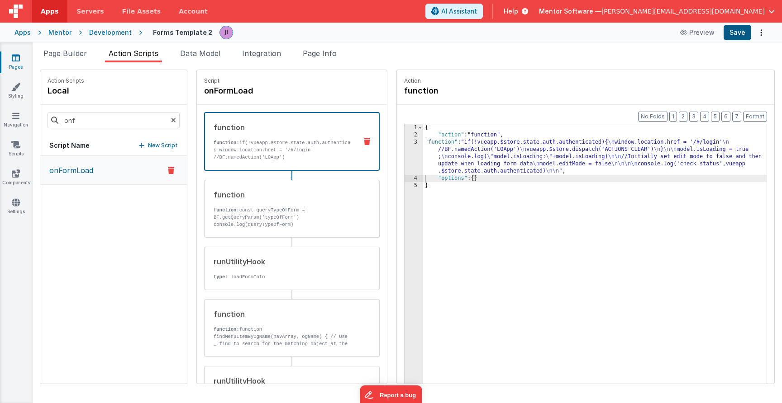
click at [743, 35] on button "Save" at bounding box center [737, 32] width 28 height 15
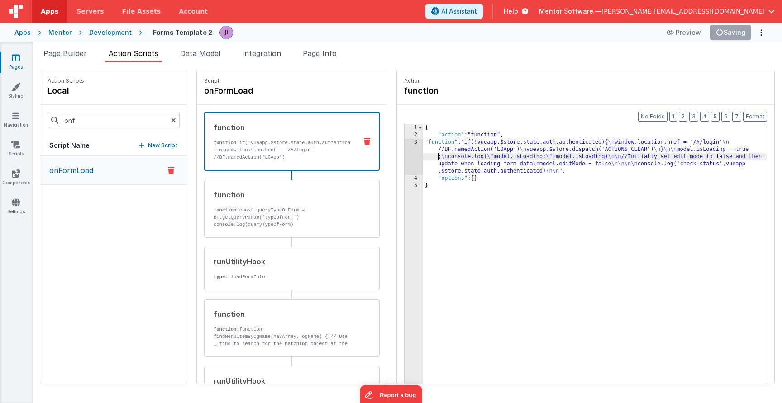
click at [429, 155] on div "{ "action" : "function" , "function" : "if(!vueapp.$store.state.auth.authentica…" at bounding box center [594, 275] width 343 height 302
click at [414, 155] on div "3" at bounding box center [413, 157] width 19 height 36
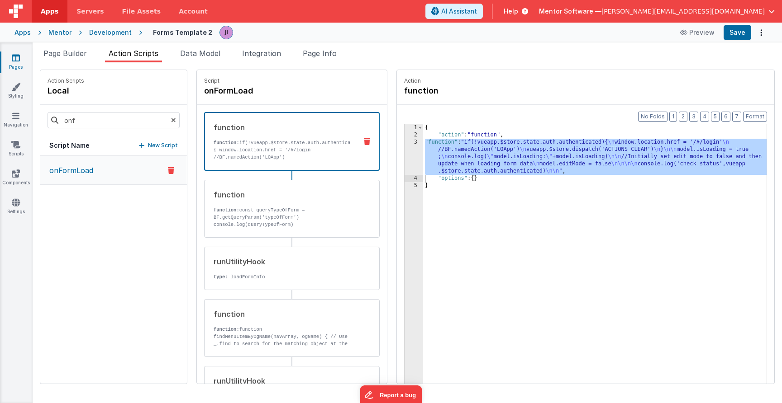
click at [425, 163] on div "{ "action" : "function" , "function" : "if(!vueapp.$store.state.auth.authentica…" at bounding box center [594, 275] width 343 height 302
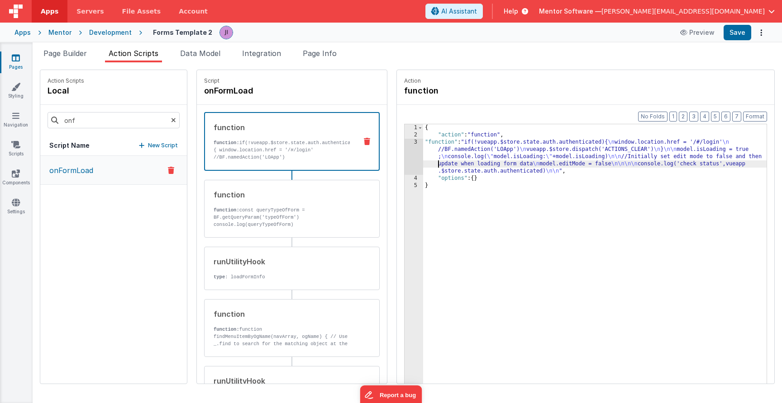
click at [416, 163] on div "3" at bounding box center [413, 157] width 19 height 36
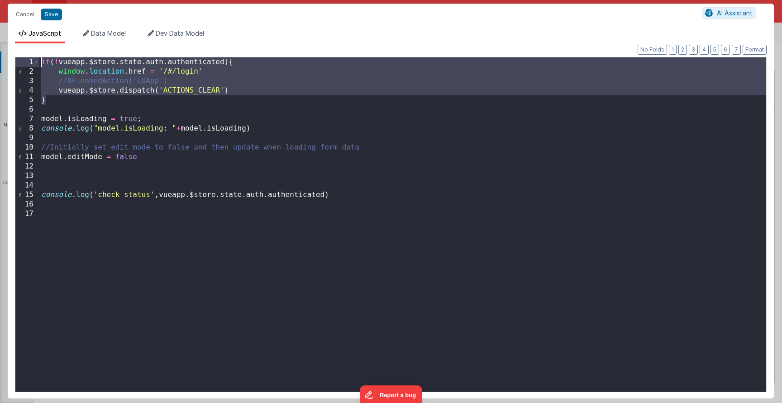
drag, startPoint x: 46, startPoint y: 101, endPoint x: 34, endPoint y: 52, distance: 50.6
click at [34, 52] on div "Format 7 6 5 4 3 2 1 No Folds 1 2 3 4 5 6 7 8 9 10 11 12 13 14 15 16 17 if ( ! …" at bounding box center [390, 221] width 751 height 341
click at [48, 12] on button "Save" at bounding box center [51, 15] width 21 height 12
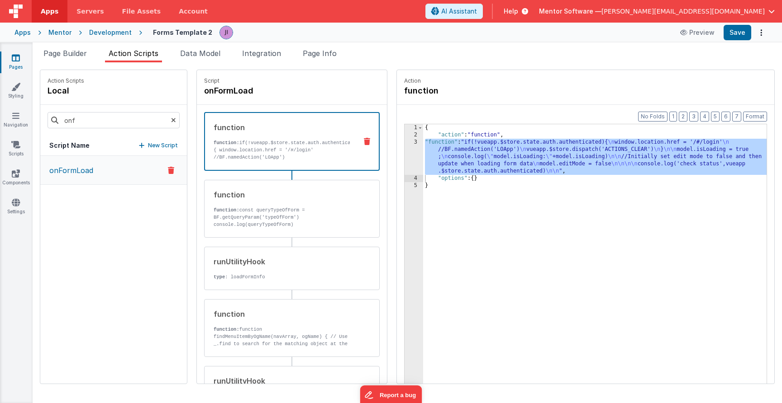
click at [513, 155] on div "{ "action" : "function" , "function" : "if(!vueapp.$store.state.auth.authentica…" at bounding box center [594, 275] width 343 height 302
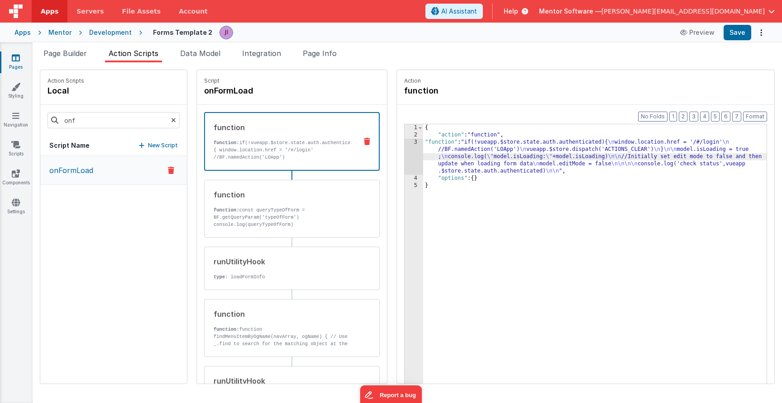
click at [410, 158] on div "3" at bounding box center [413, 157] width 19 height 36
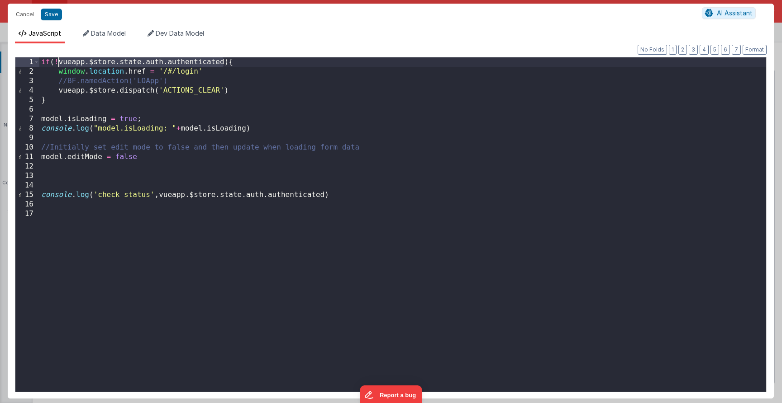
drag, startPoint x: 222, startPoint y: 66, endPoint x: 60, endPoint y: 58, distance: 162.5
click at [60, 58] on div "if ( ! vueapp . $store . state . auth . authenticated ) { window . location . h…" at bounding box center [402, 234] width 726 height 354
click at [192, 63] on div "if ( ! vueapp . $store . state . auth . authenticated ) { window . location . h…" at bounding box center [402, 234] width 726 height 354
click at [47, 18] on button "Save" at bounding box center [51, 15] width 21 height 12
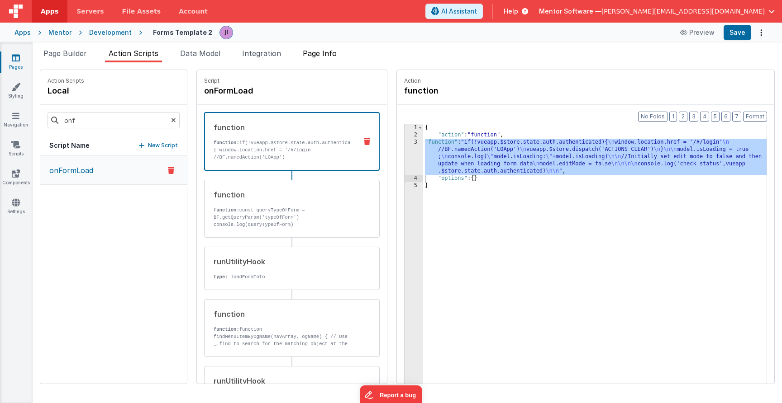
click at [324, 60] on li "Page Info" at bounding box center [319, 55] width 41 height 14
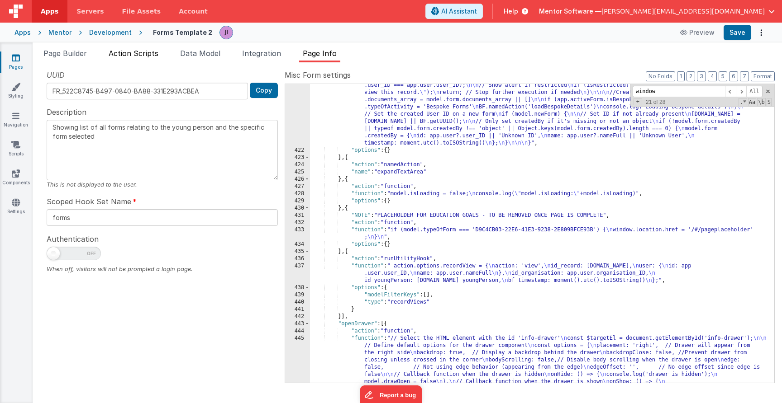
click at [144, 55] on span "Action Scripts" at bounding box center [134, 53] width 50 height 9
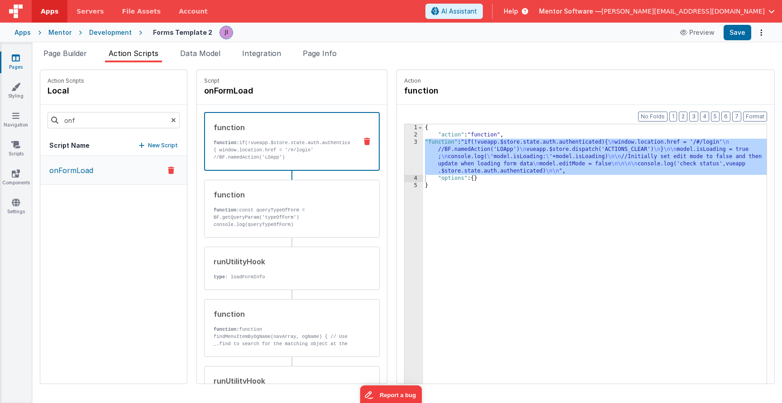
click at [448, 155] on div "{ "action" : "function" , "function" : "if(!vueapp.$store.state.auth.authentica…" at bounding box center [594, 275] width 343 height 302
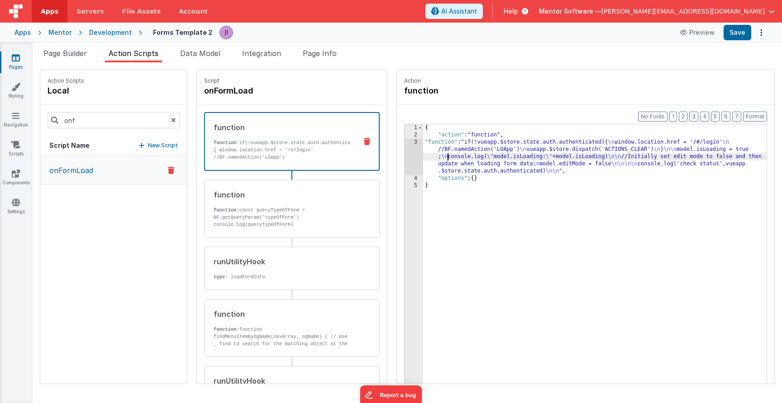
click at [420, 155] on div "3" at bounding box center [413, 157] width 19 height 36
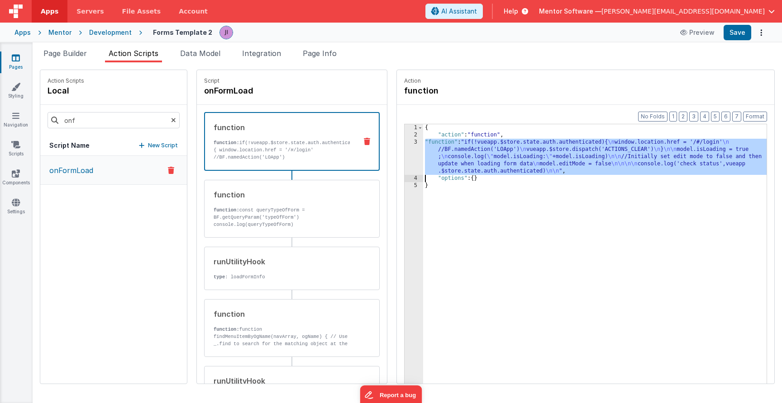
click at [413, 158] on div "3" at bounding box center [413, 157] width 19 height 36
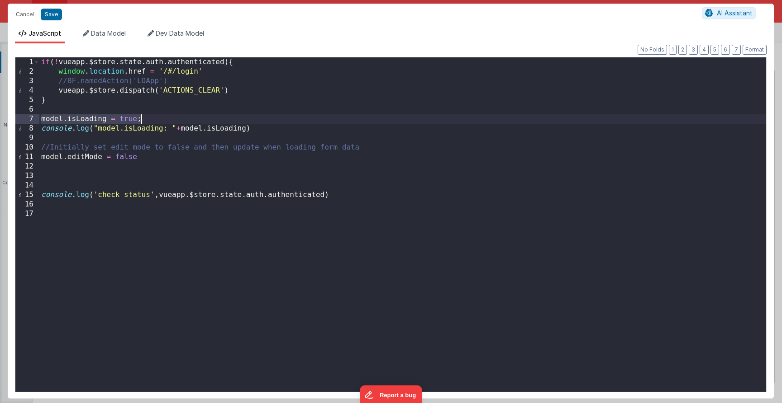
drag, startPoint x: 42, startPoint y: 120, endPoint x: 165, endPoint y: 121, distance: 122.6
click at [165, 121] on div "if ( ! vueapp . $store . state . auth . authenticated ) { window . location . h…" at bounding box center [402, 234] width 726 height 354
click at [244, 94] on div "if ( ! vueapp . $store . state . auth . authenticated ) { window . location . h…" at bounding box center [402, 234] width 726 height 354
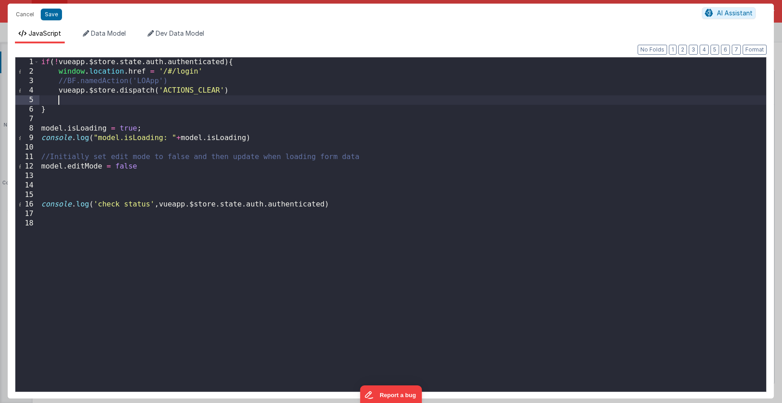
click at [42, 61] on div "if ( ! vueapp . $store . state . auth . authenticated ) { window . location . h…" at bounding box center [402, 234] width 726 height 354
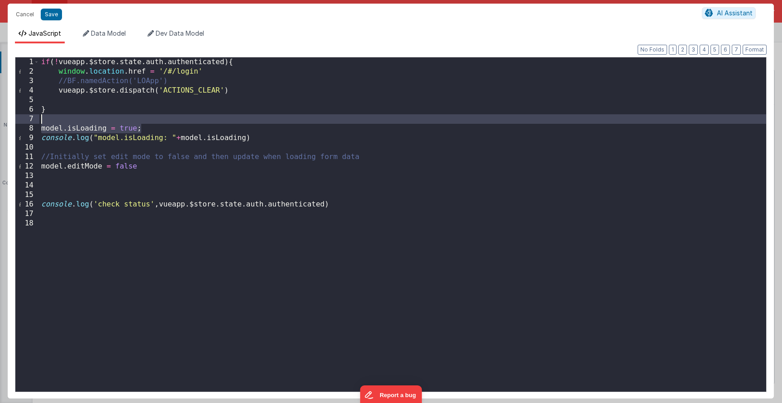
drag, startPoint x: 153, startPoint y: 130, endPoint x: 35, endPoint y: 123, distance: 117.8
click at [35, 123] on div "1 2 3 4 5 6 7 8 9 10 11 12 13 14 15 16 17 18 if ( ! vueapp . $store . state . a…" at bounding box center [390, 225] width 751 height 336
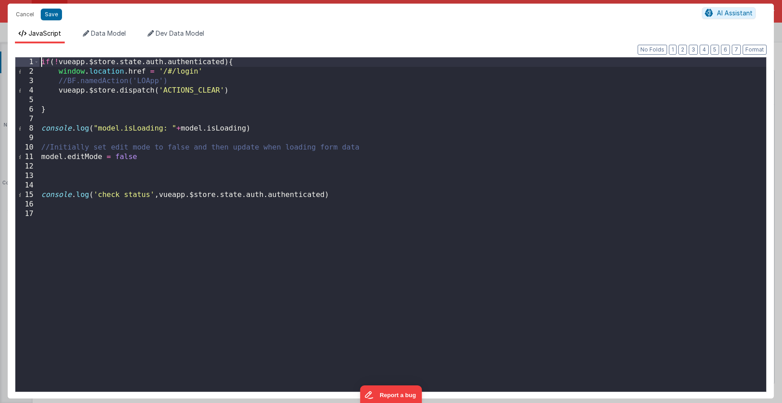
click at [39, 61] on div "if ( ! vueapp . $store . state . auth . authenticated ) { window . location . h…" at bounding box center [402, 234] width 726 height 354
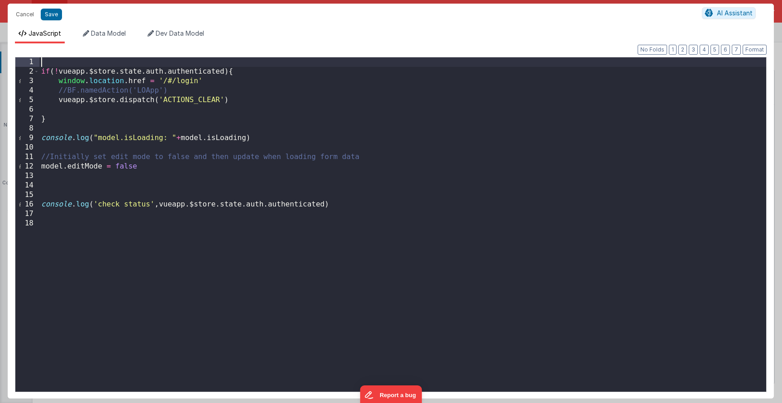
paste textarea
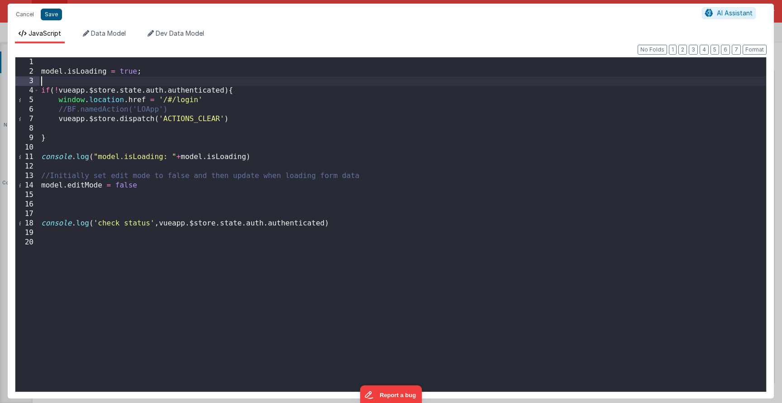
click at [52, 11] on button "Save" at bounding box center [51, 15] width 21 height 12
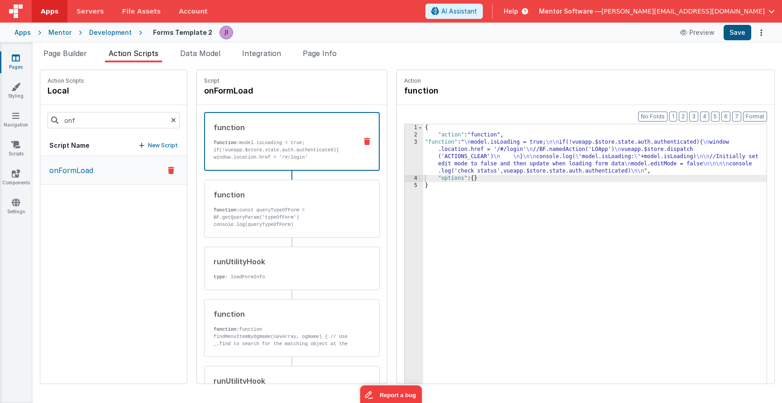
click at [740, 31] on button "Save" at bounding box center [737, 32] width 28 height 15
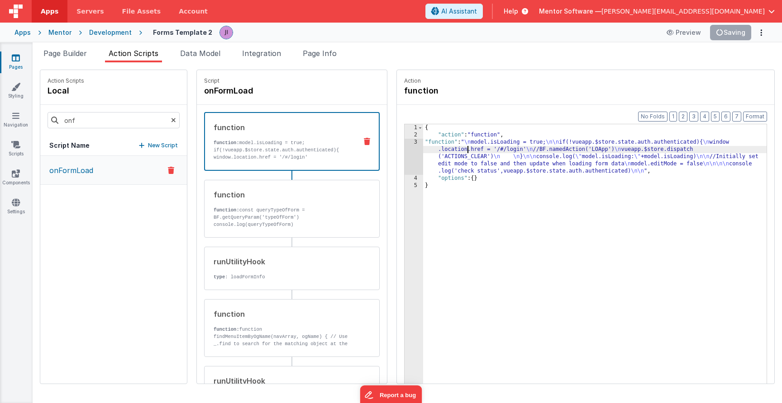
click at [468, 149] on div "{ "action" : "function" , "function" : " \n model.isLoading = true; \n\n if(!vu…" at bounding box center [594, 275] width 343 height 302
click at [419, 149] on div "3" at bounding box center [413, 157] width 19 height 36
click at [417, 149] on div "3" at bounding box center [413, 157] width 19 height 36
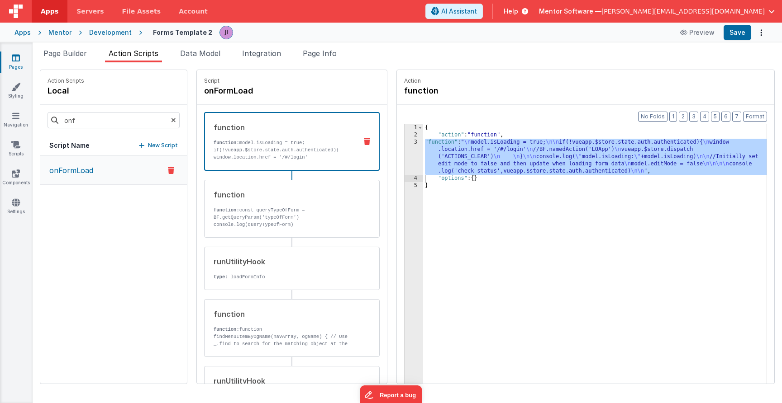
click at [447, 160] on div "{ "action" : "function" , "function" : " \n model.isLoading = true; \n\n if(!vu…" at bounding box center [594, 275] width 343 height 302
click at [415, 157] on div "3" at bounding box center [413, 157] width 19 height 36
